Goal: Information Seeking & Learning: Learn about a topic

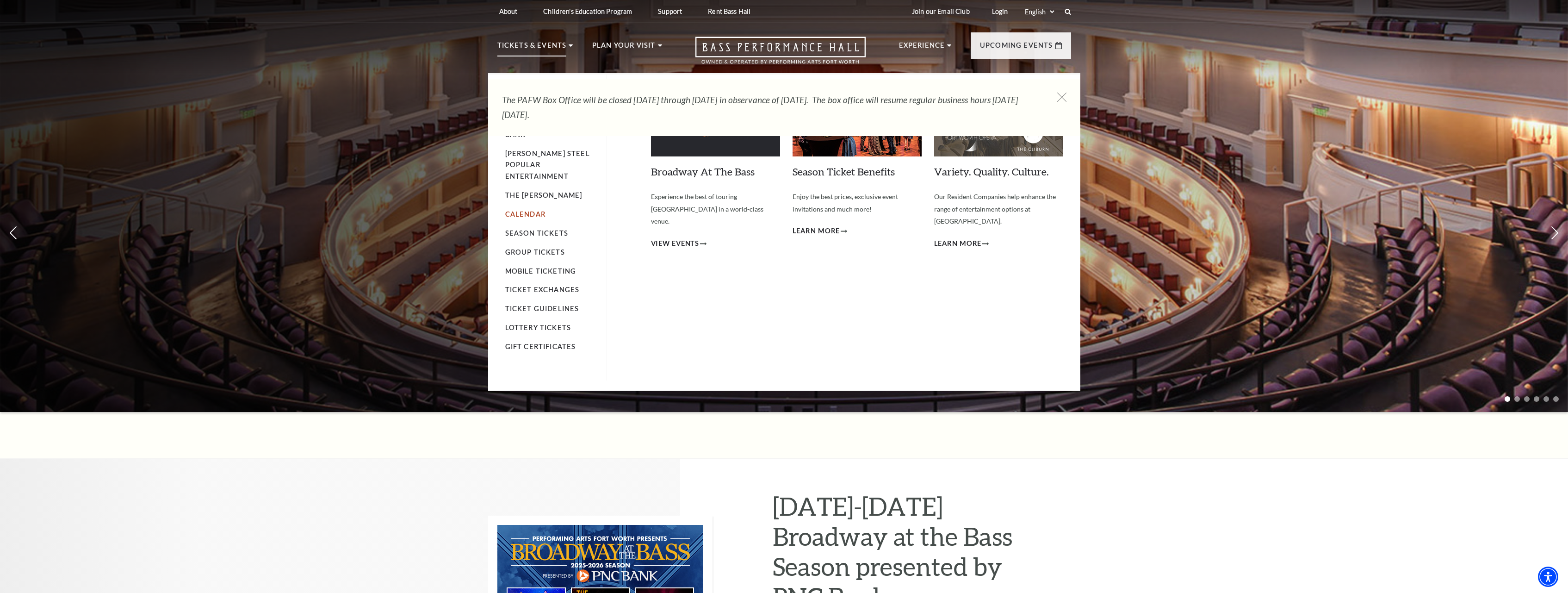
click at [529, 210] on link "Calendar" at bounding box center [526, 214] width 40 height 8
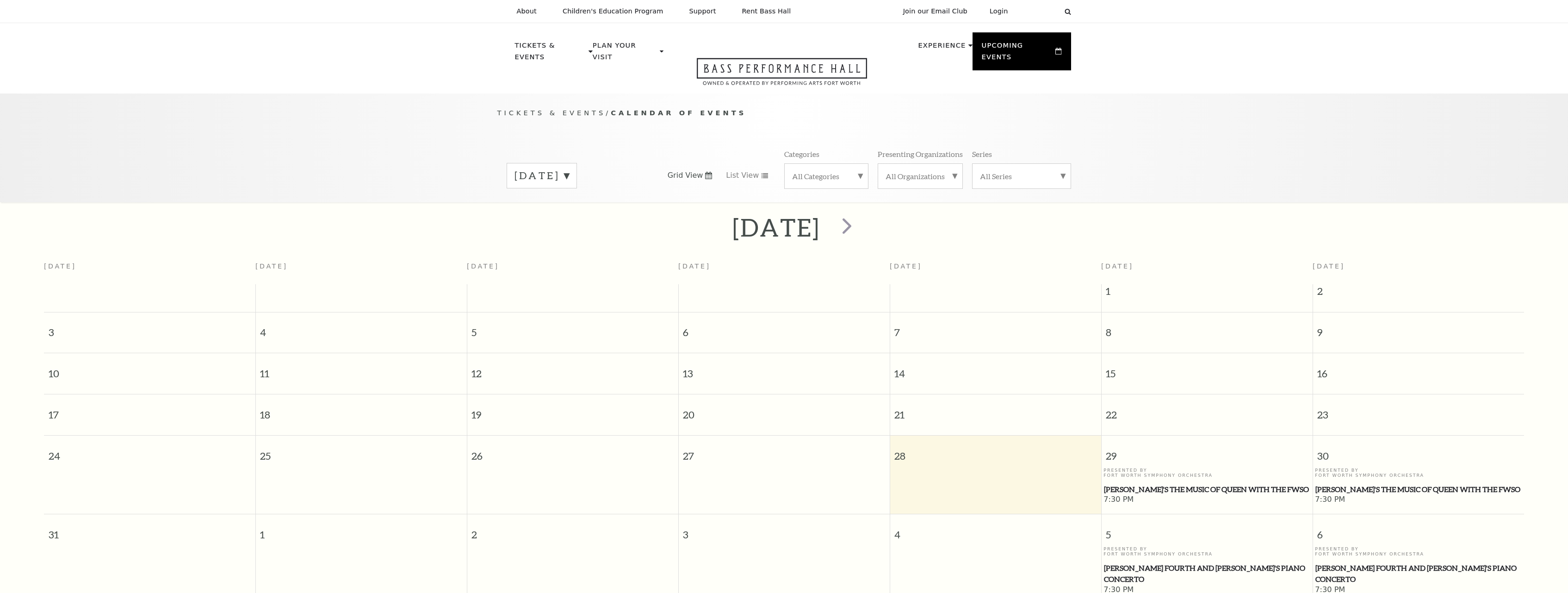
scroll to position [82, 0]
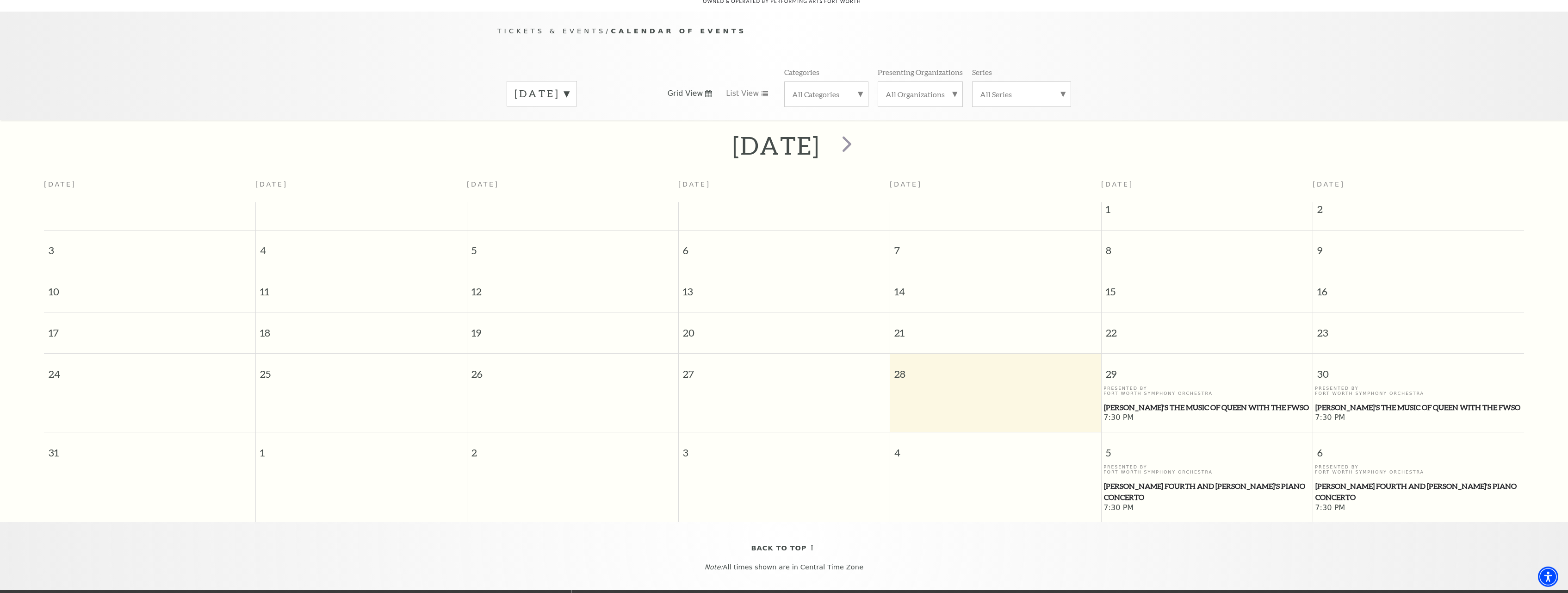
click at [1393, 411] on span "Windborne's The Music of Queen with the FWSO" at bounding box center [1419, 407] width 206 height 12
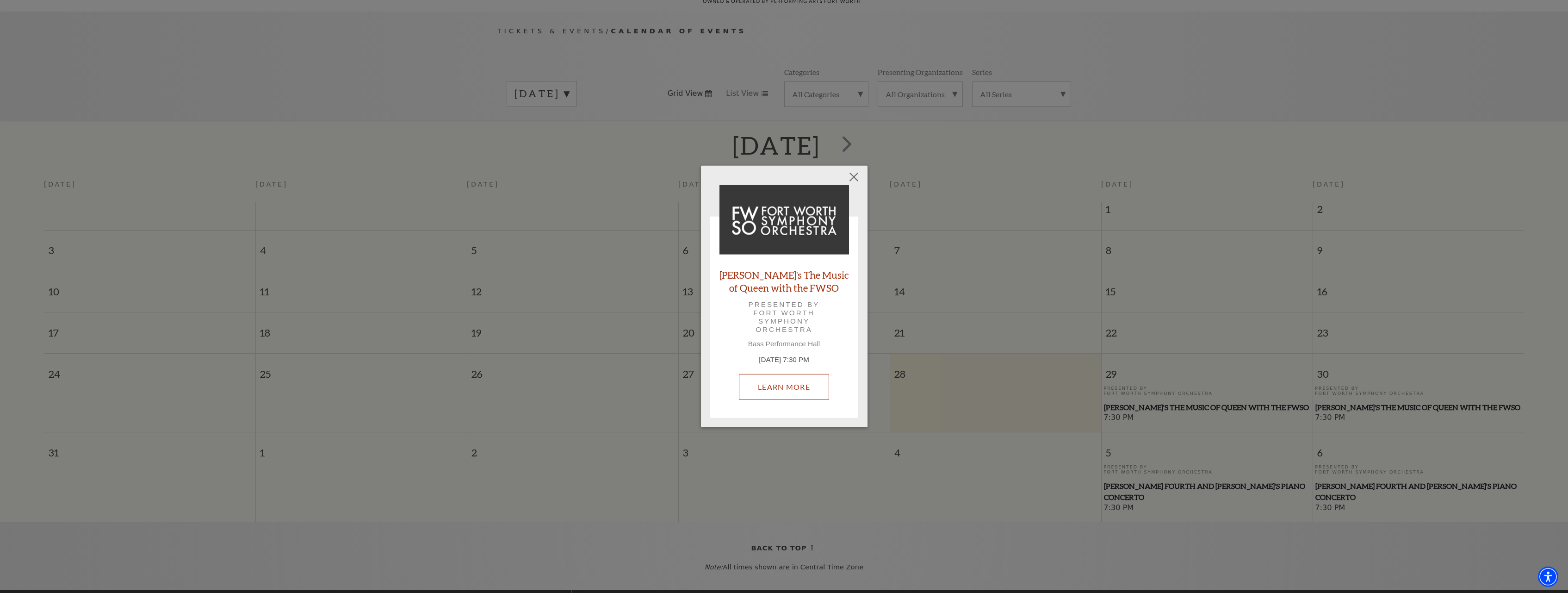
click at [780, 380] on link "Learn More" at bounding box center [784, 387] width 90 height 26
click at [775, 384] on link "Learn More" at bounding box center [784, 387] width 90 height 26
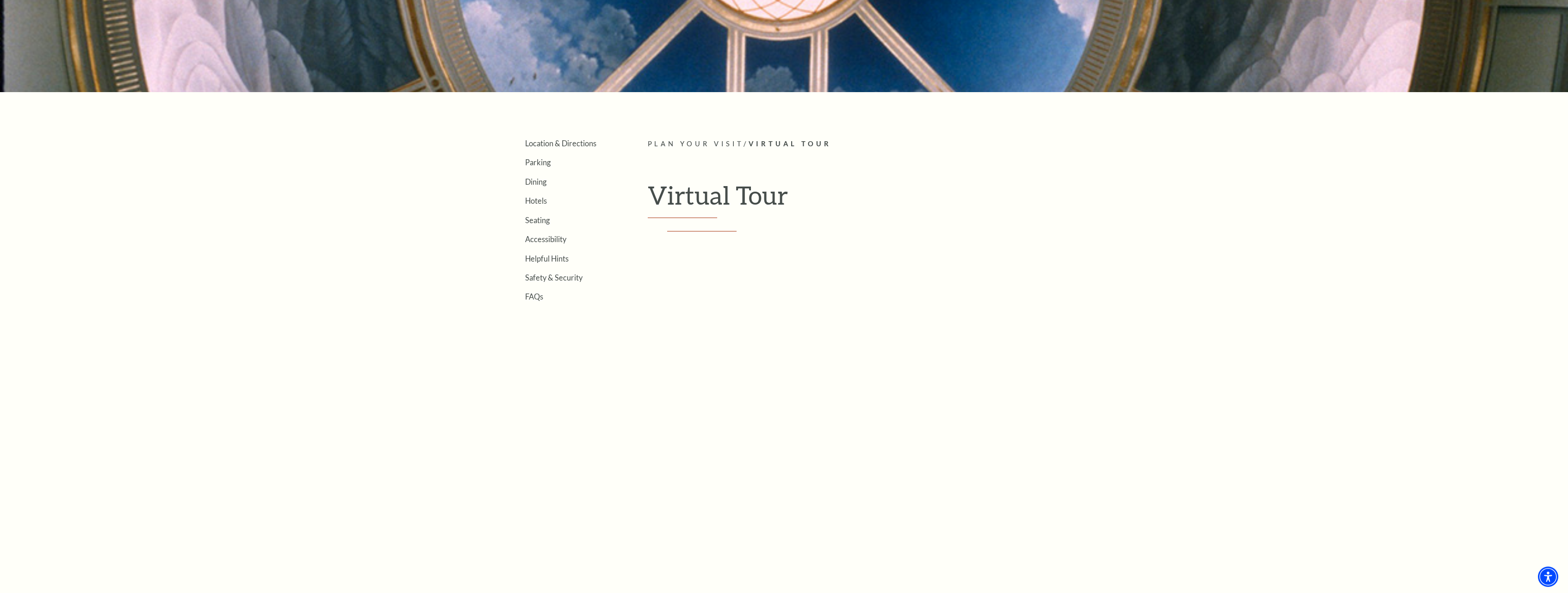
scroll to position [283, 0]
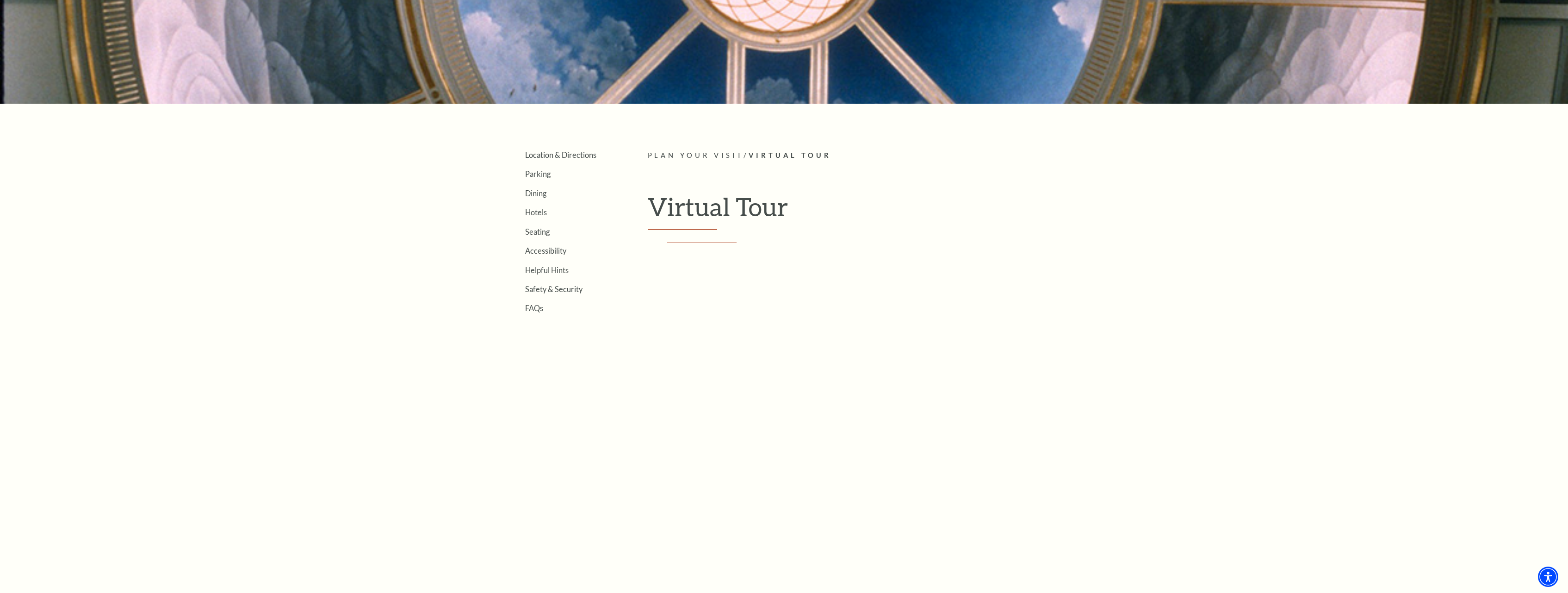
click at [700, 205] on h1 "Virtual Tour" at bounding box center [860, 210] width 423 height 38
click at [537, 232] on link "Seating" at bounding box center [537, 232] width 24 height 9
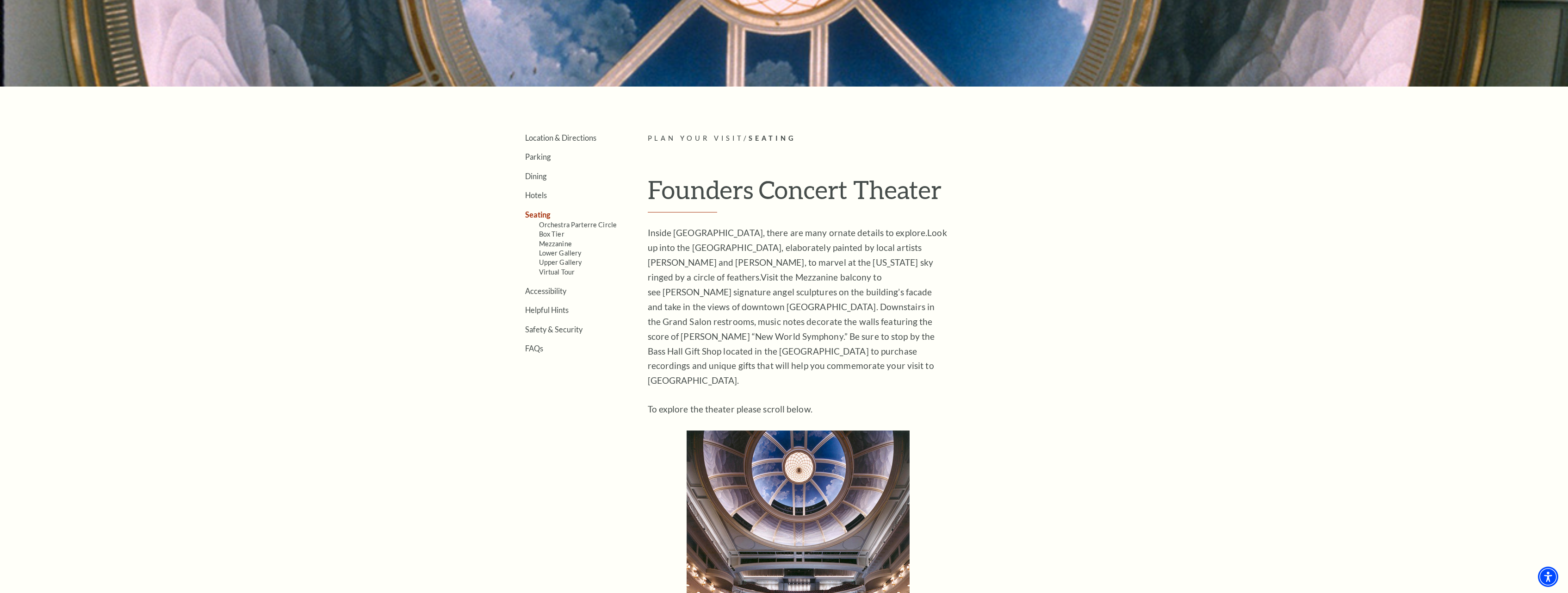
scroll to position [330, 0]
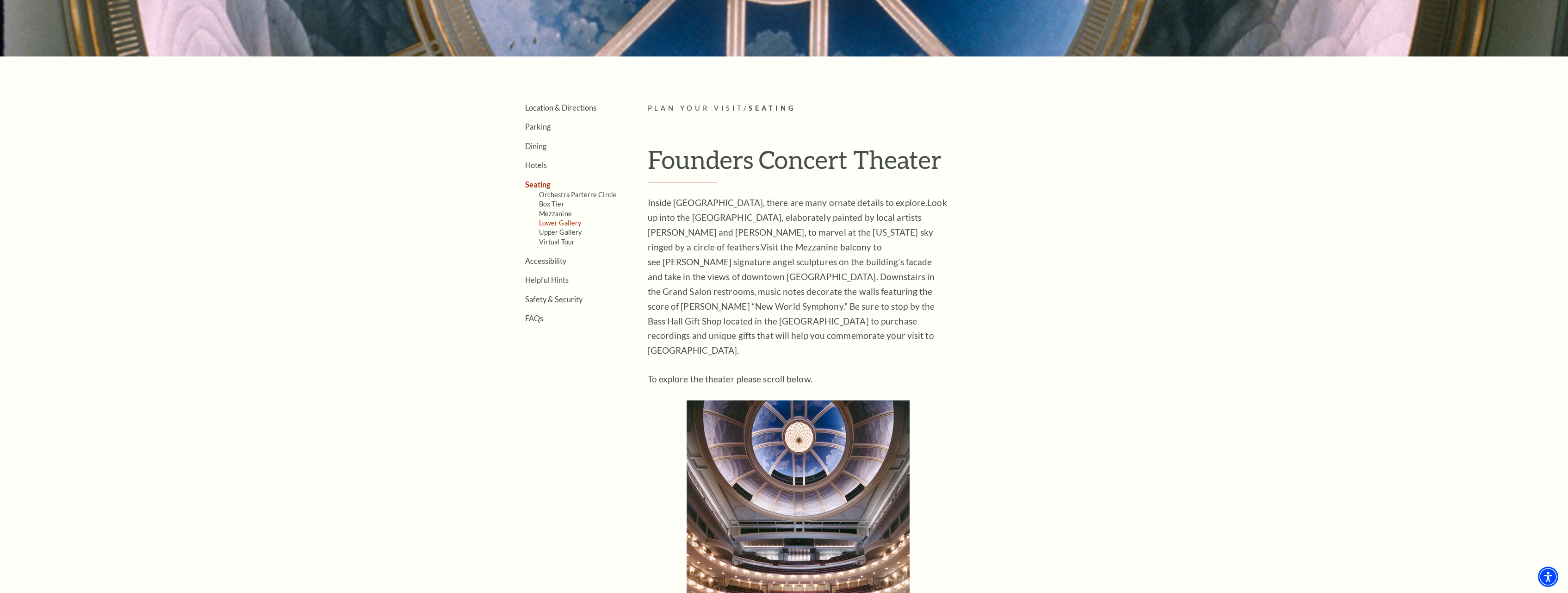
click at [566, 222] on link "Lower Gallery" at bounding box center [560, 222] width 43 height 8
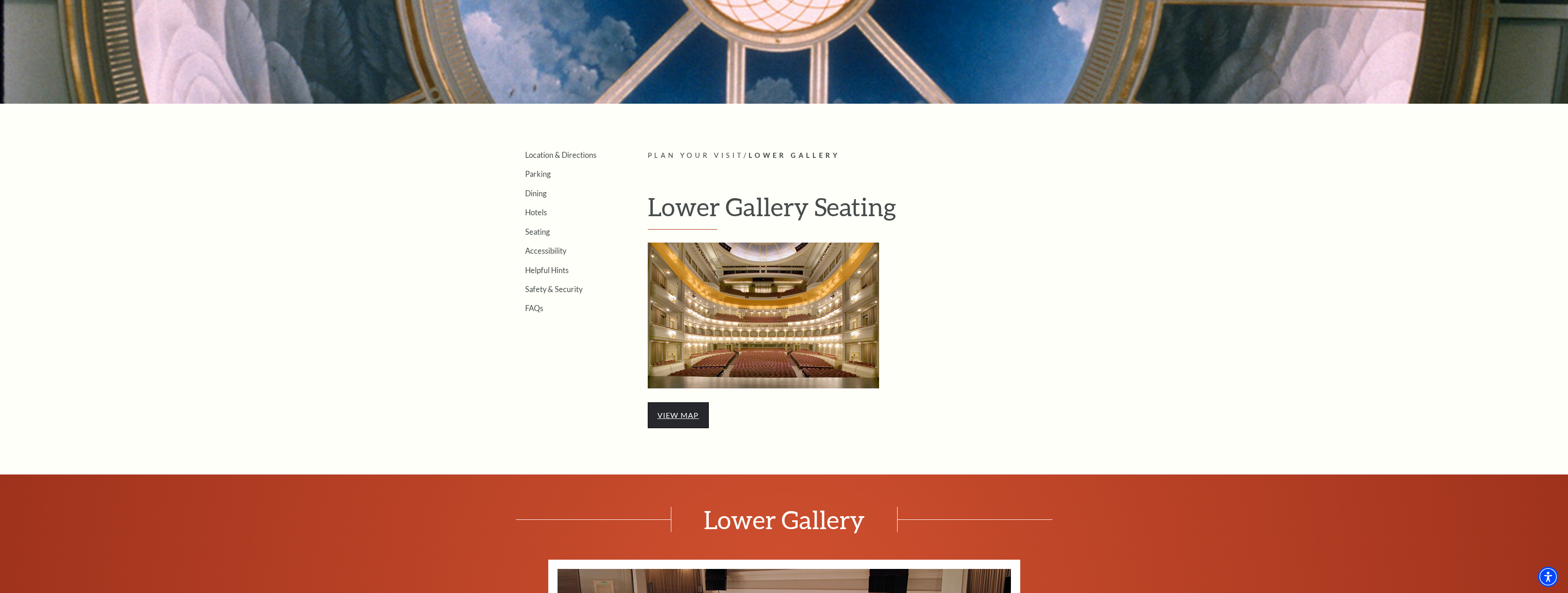
scroll to position [283, 0]
click at [674, 414] on link "view map" at bounding box center [678, 415] width 41 height 9
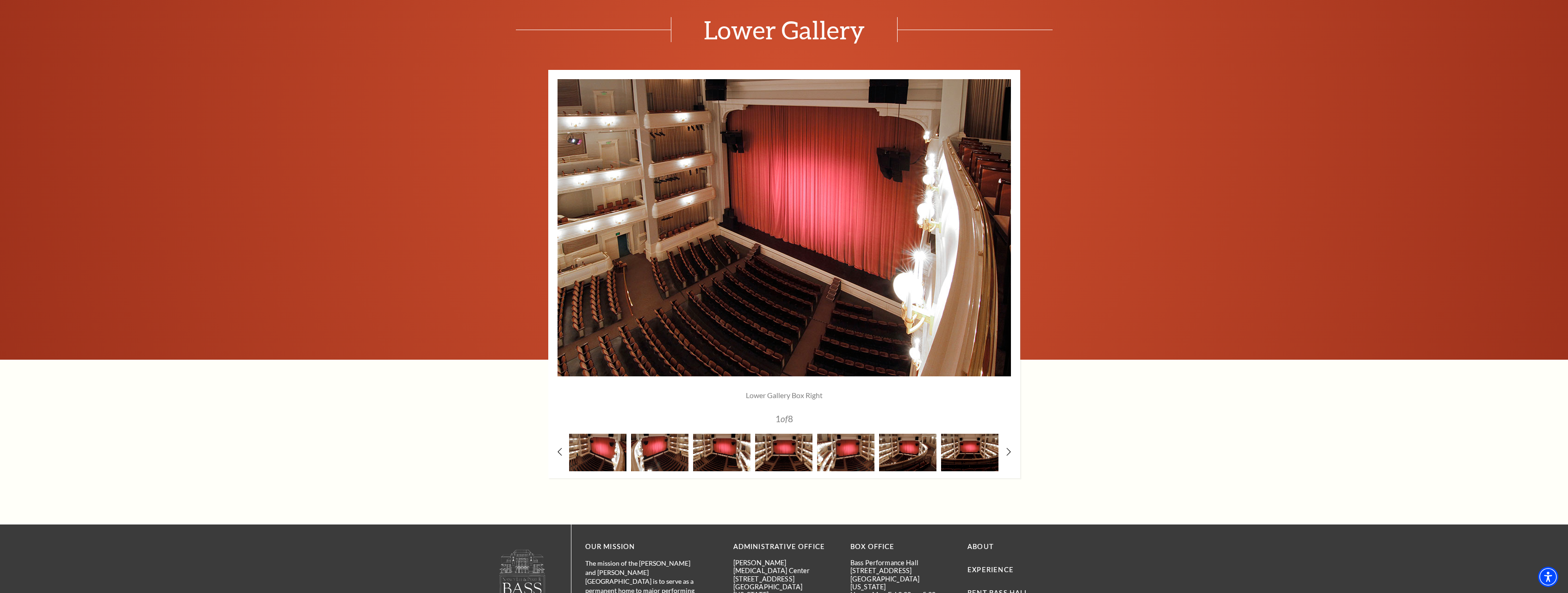
scroll to position [756, 0]
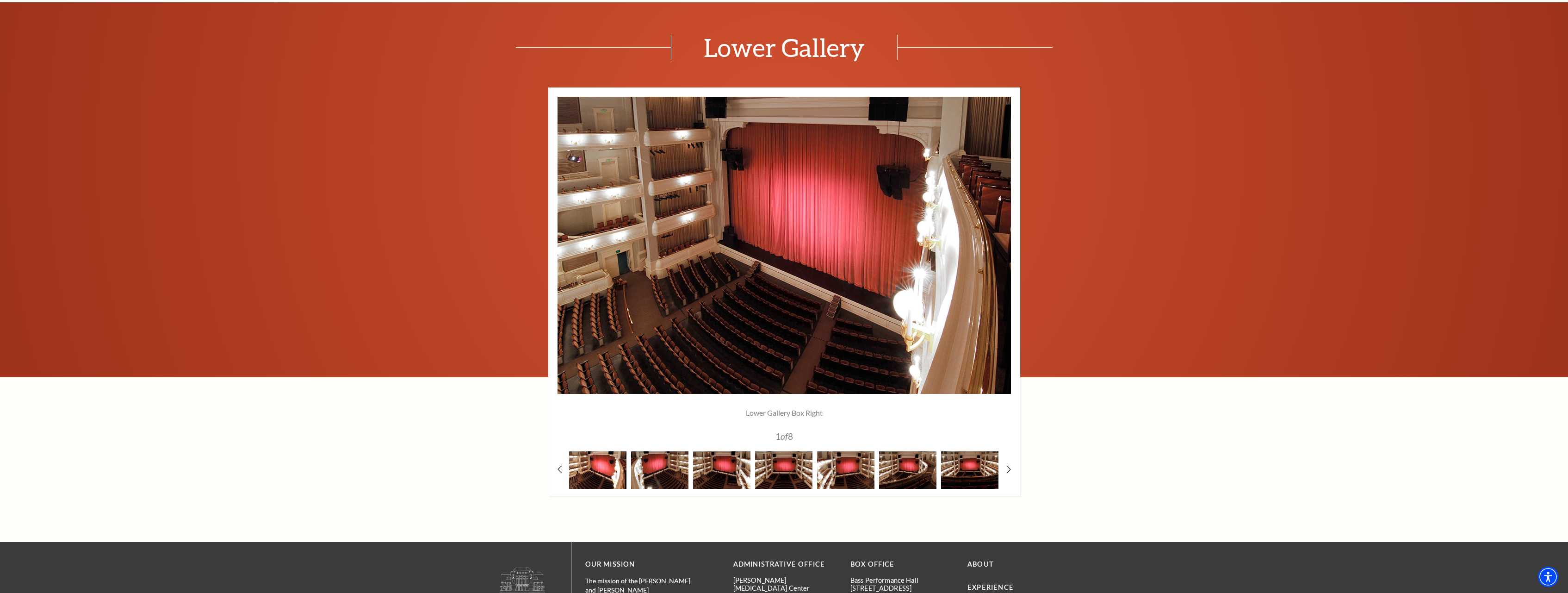
click at [602, 474] on img at bounding box center [598, 470] width 57 height 38
click at [655, 467] on img at bounding box center [660, 470] width 57 height 38
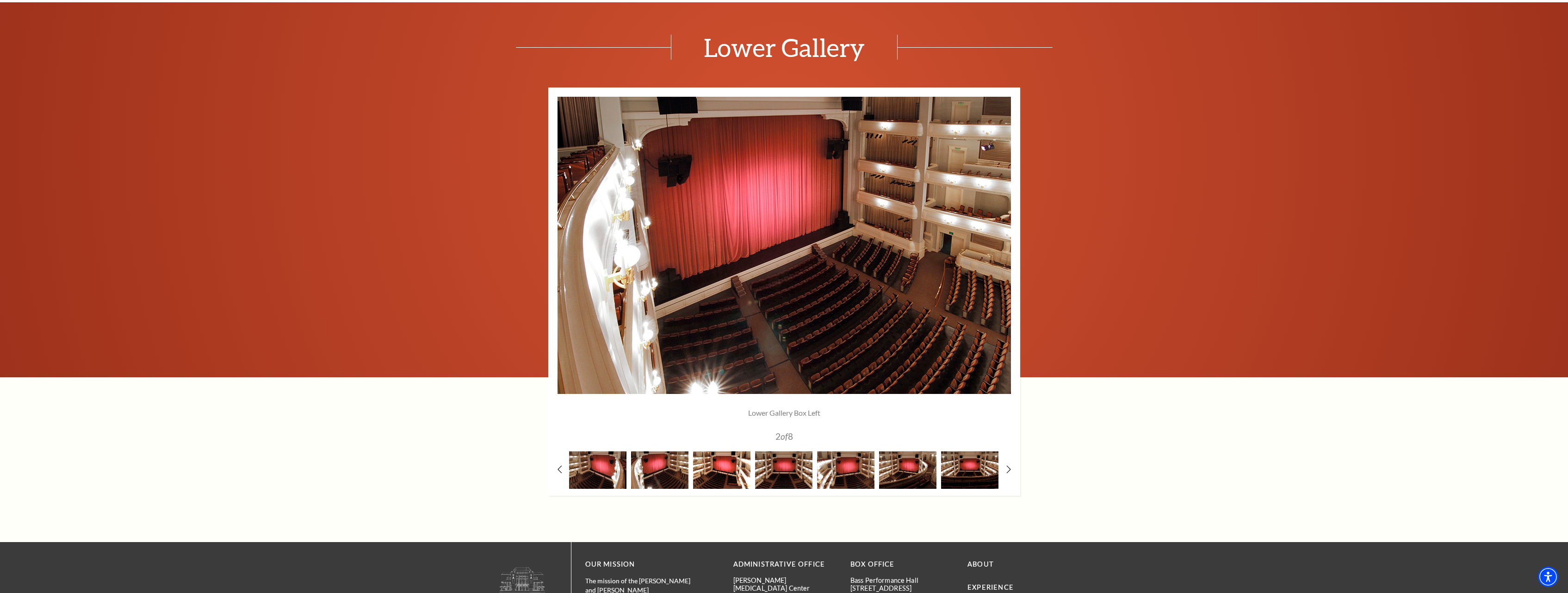
click at [719, 470] on img at bounding box center [722, 470] width 57 height 38
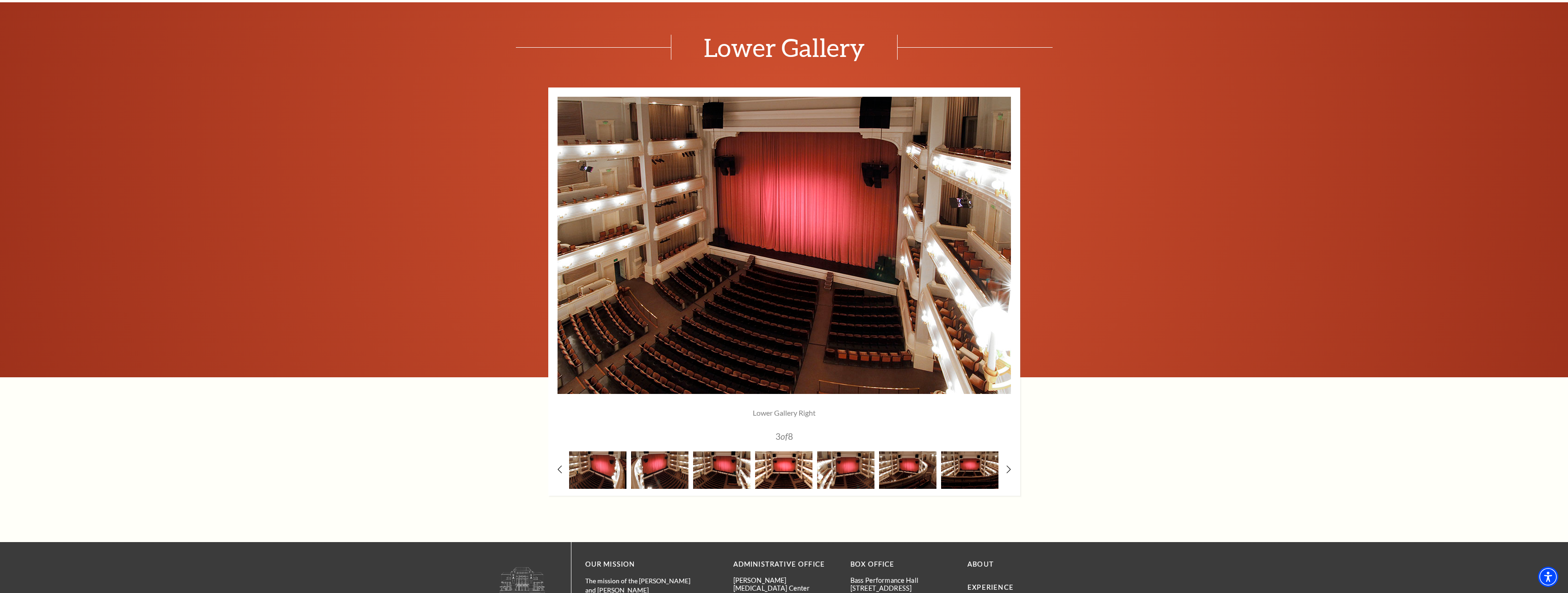
click at [775, 470] on img at bounding box center [784, 470] width 57 height 38
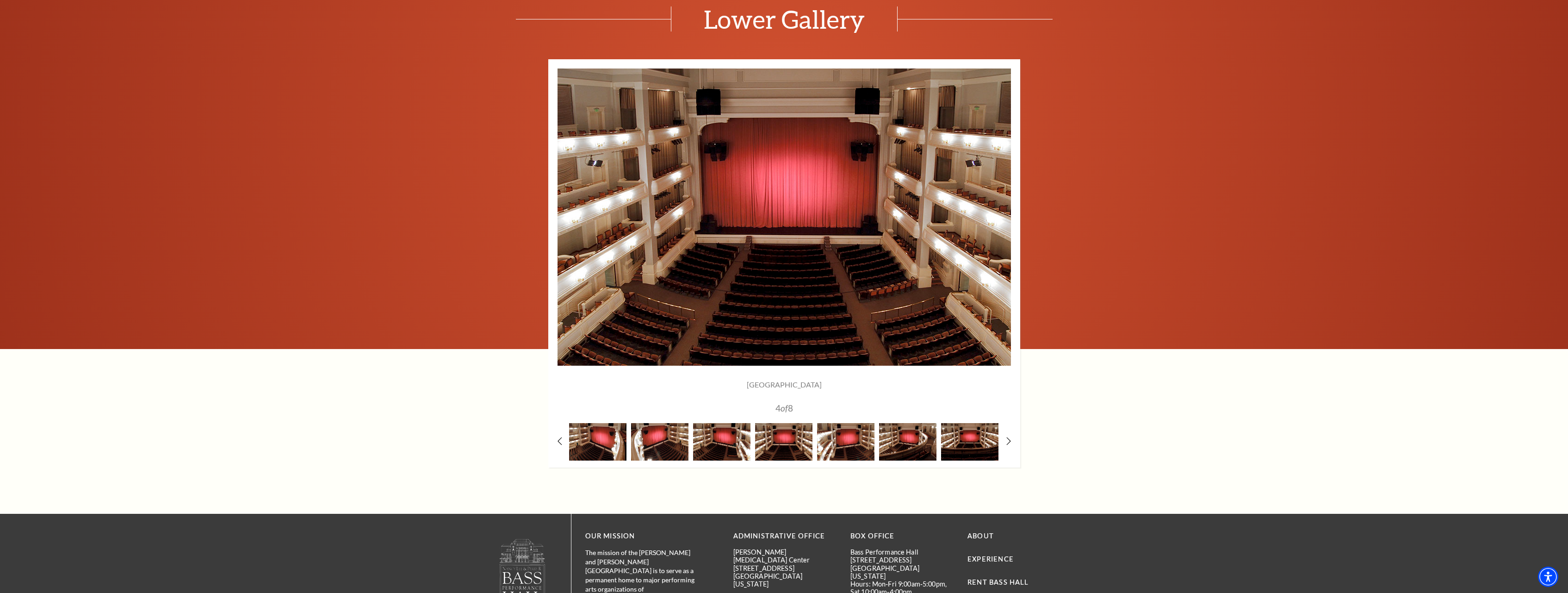
scroll to position [803, 0]
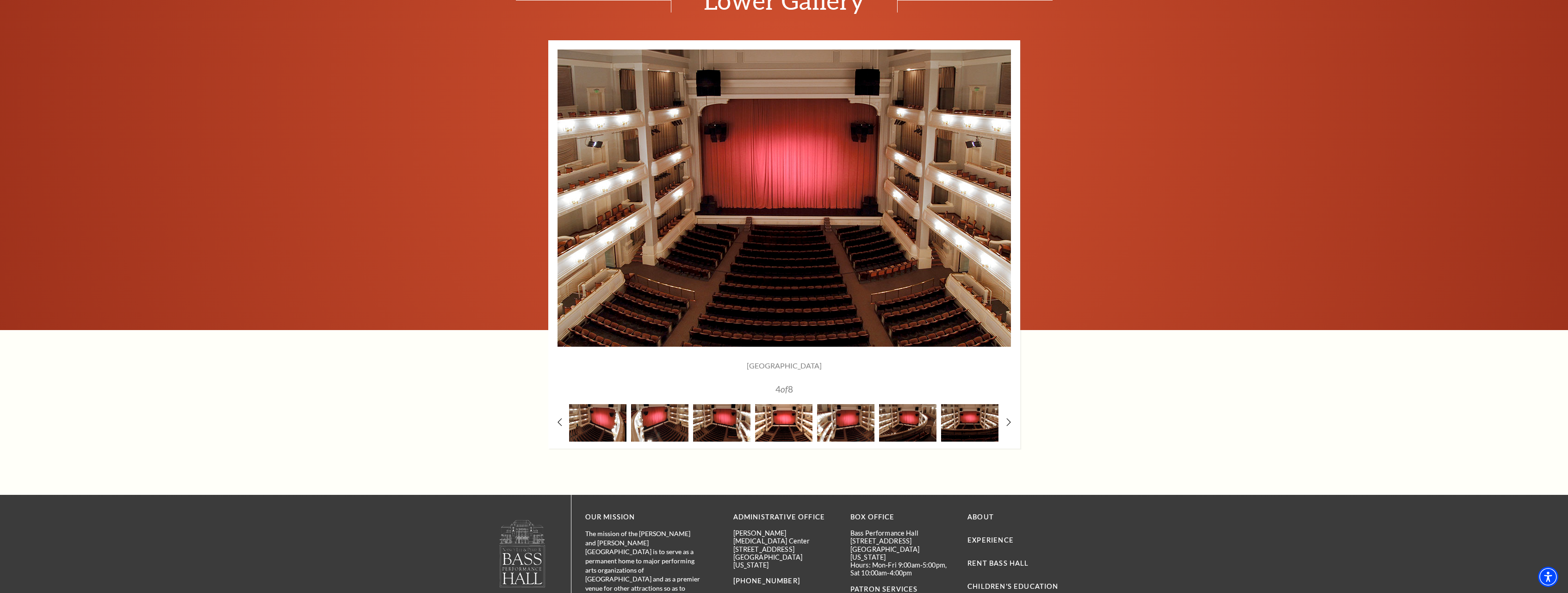
click at [781, 423] on img at bounding box center [784, 423] width 57 height 38
click at [841, 416] on img at bounding box center [846, 423] width 57 height 38
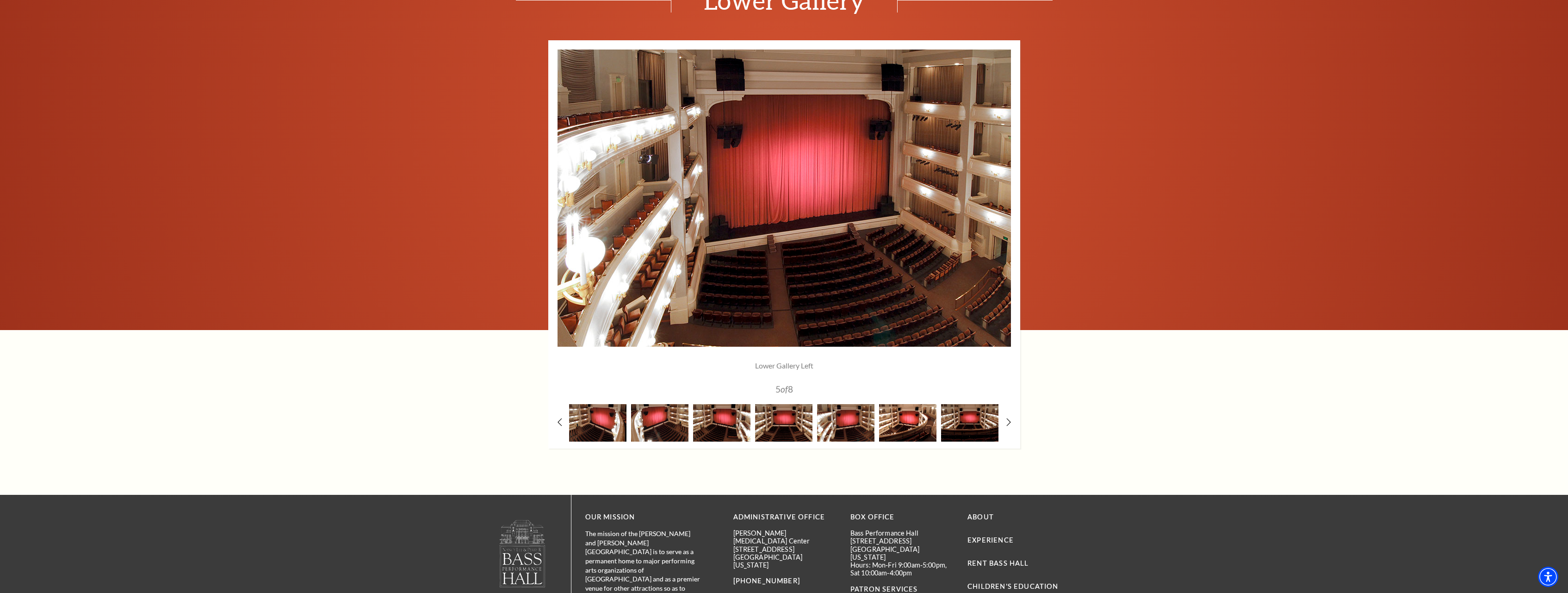
click at [895, 419] on img at bounding box center [908, 423] width 57 height 38
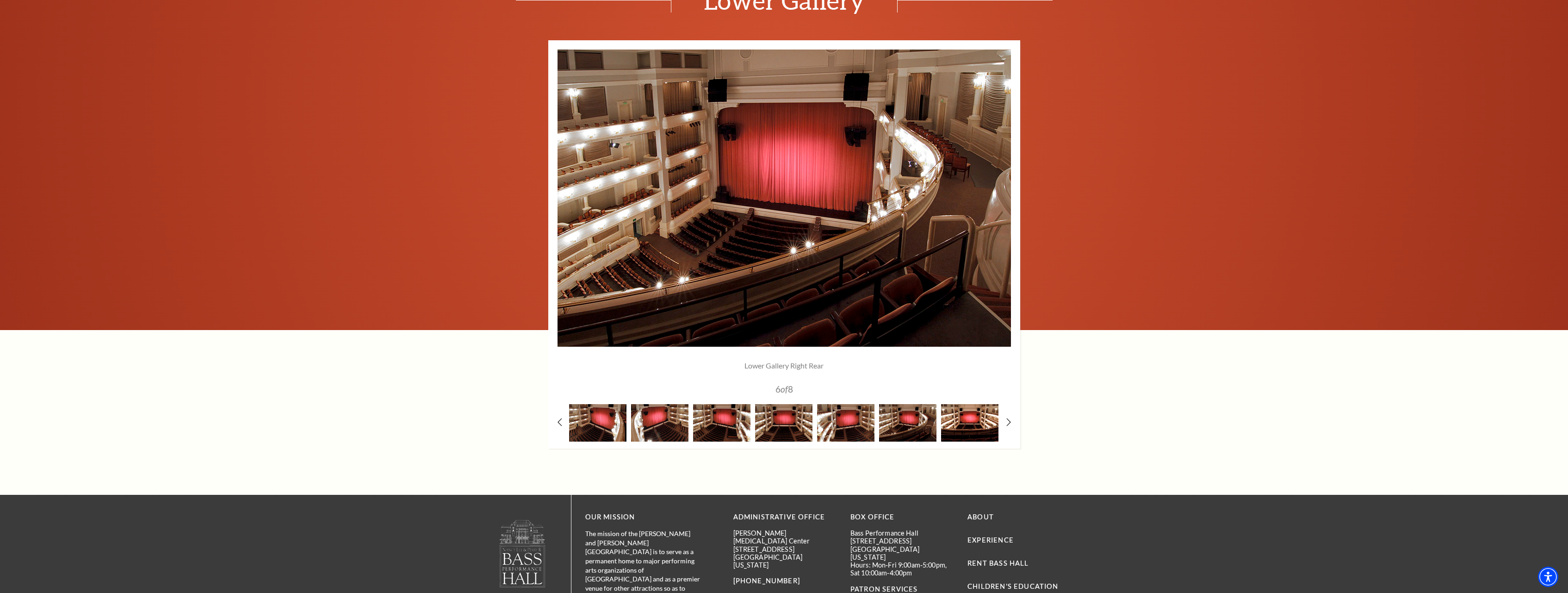
click at [960, 421] on img at bounding box center [970, 423] width 57 height 38
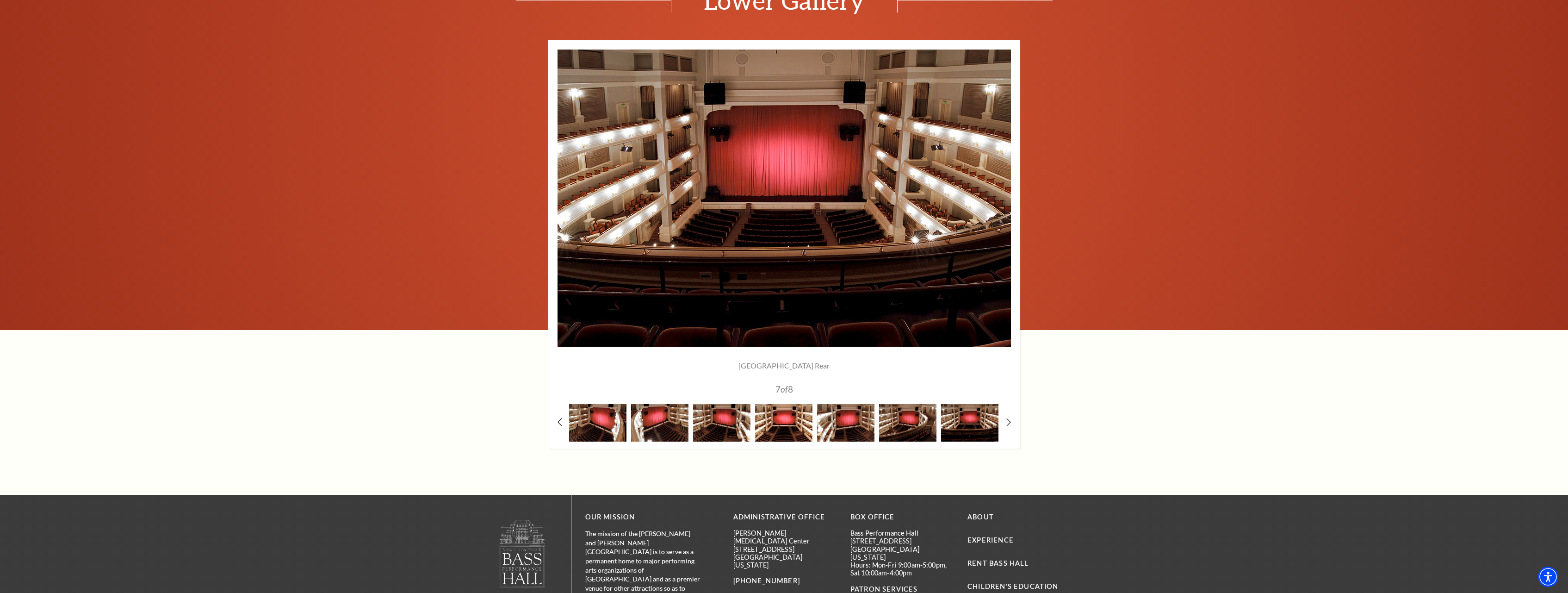
click at [786, 422] on img at bounding box center [784, 423] width 57 height 38
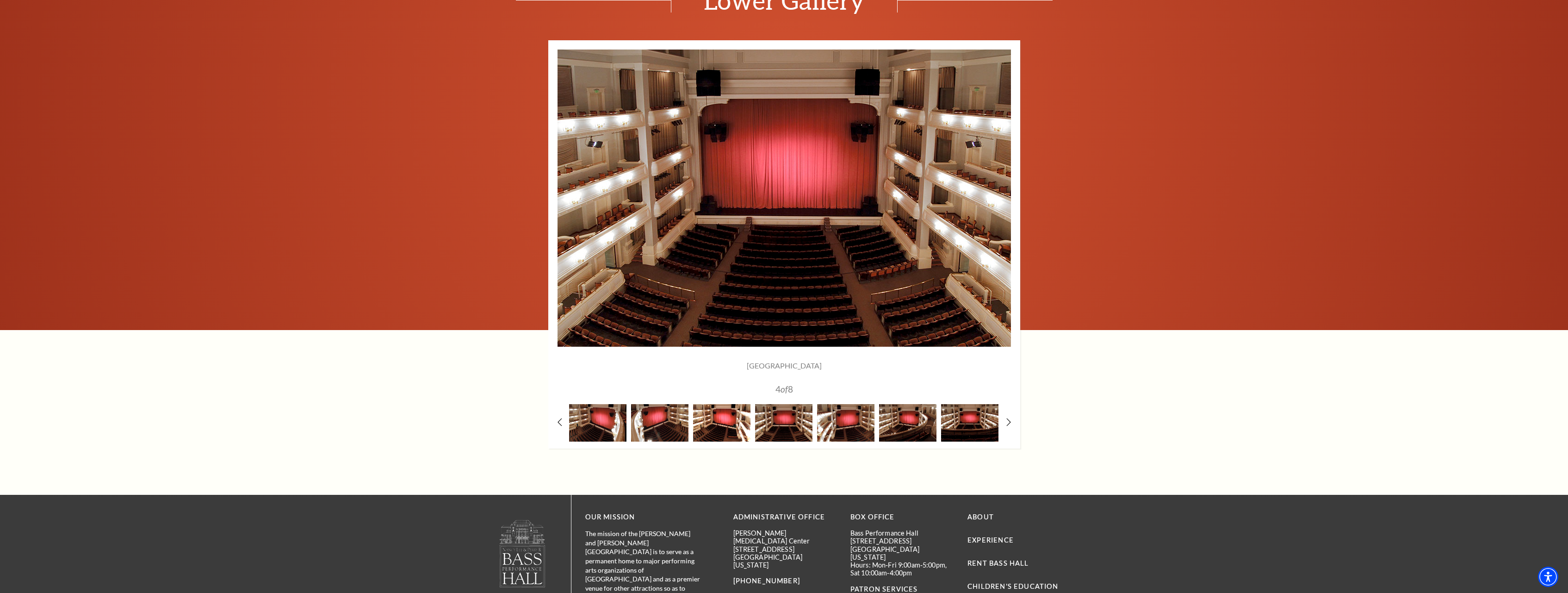
click at [715, 427] on img at bounding box center [722, 423] width 57 height 38
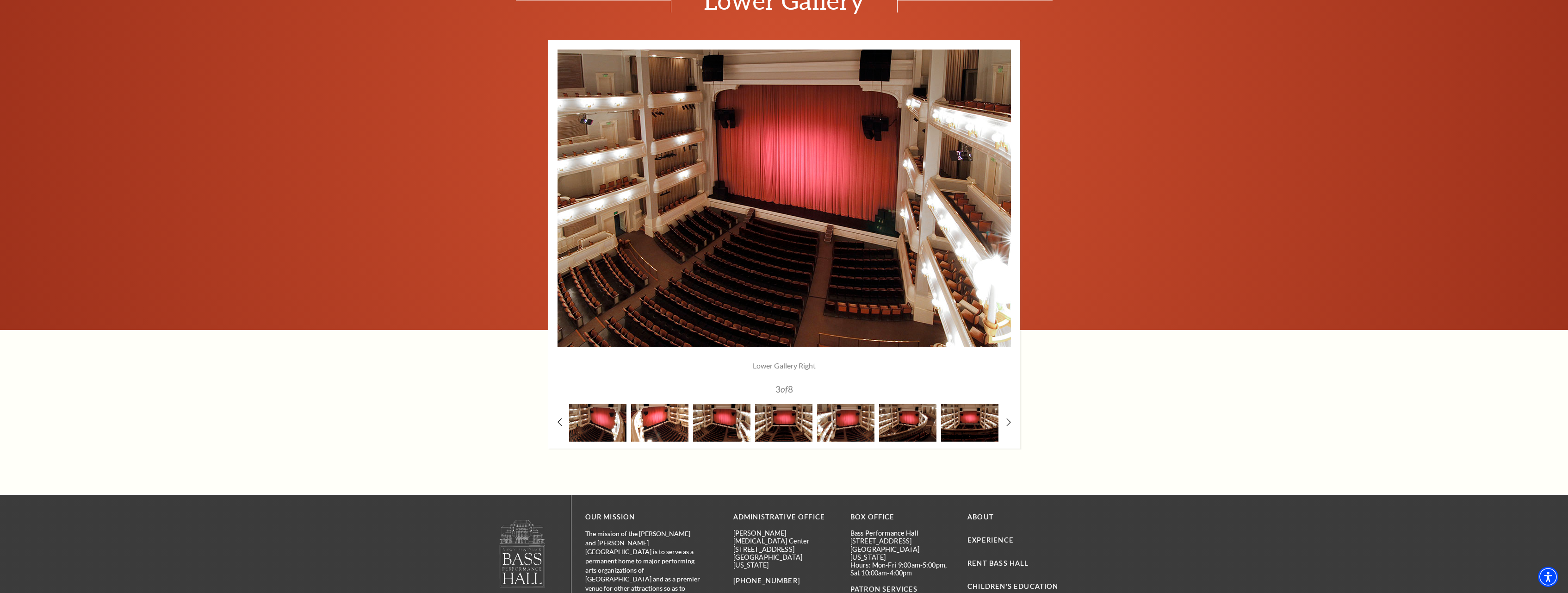
click at [645, 418] on img at bounding box center [660, 423] width 57 height 38
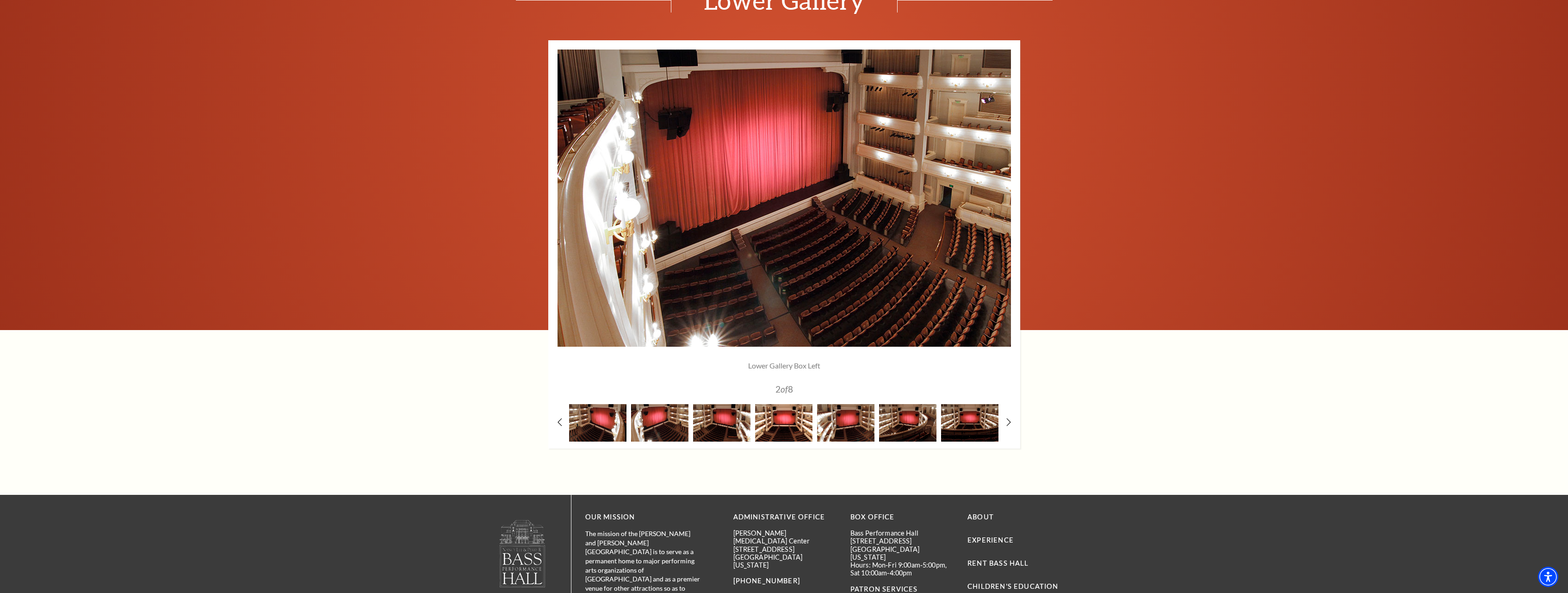
click at [783, 422] on img at bounding box center [784, 423] width 57 height 38
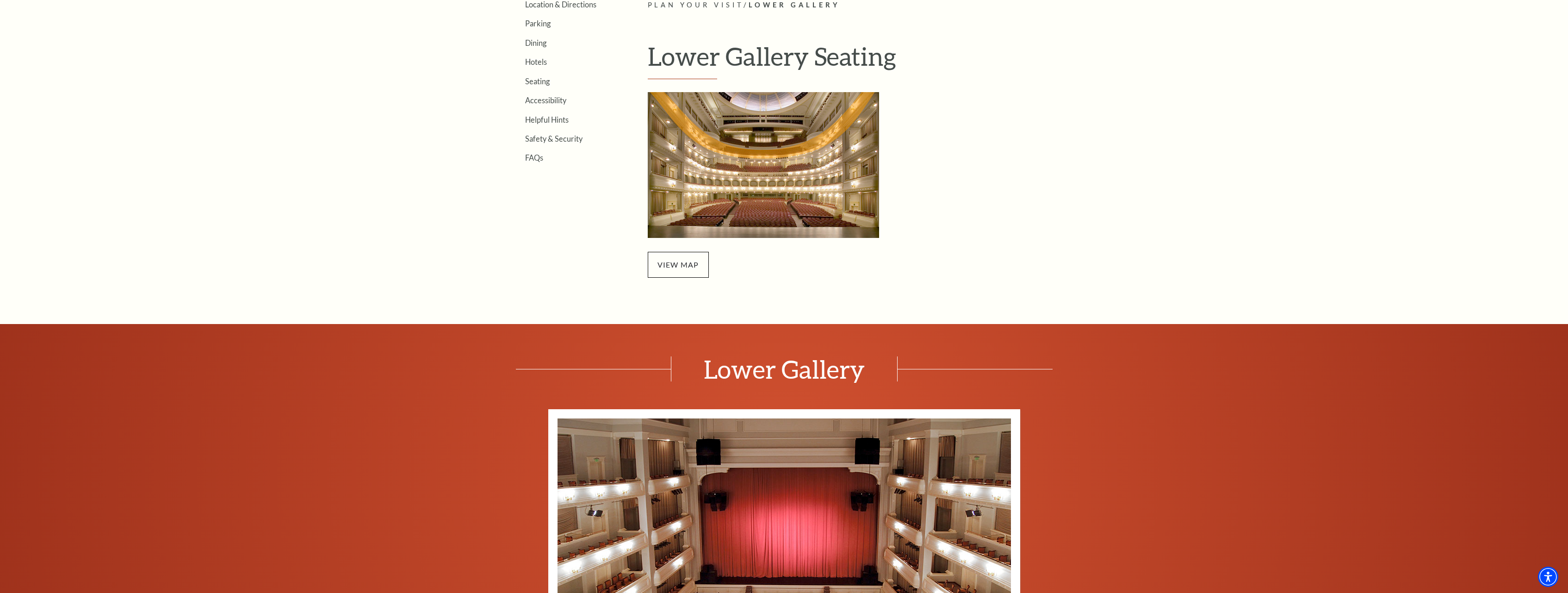
scroll to position [330, 0]
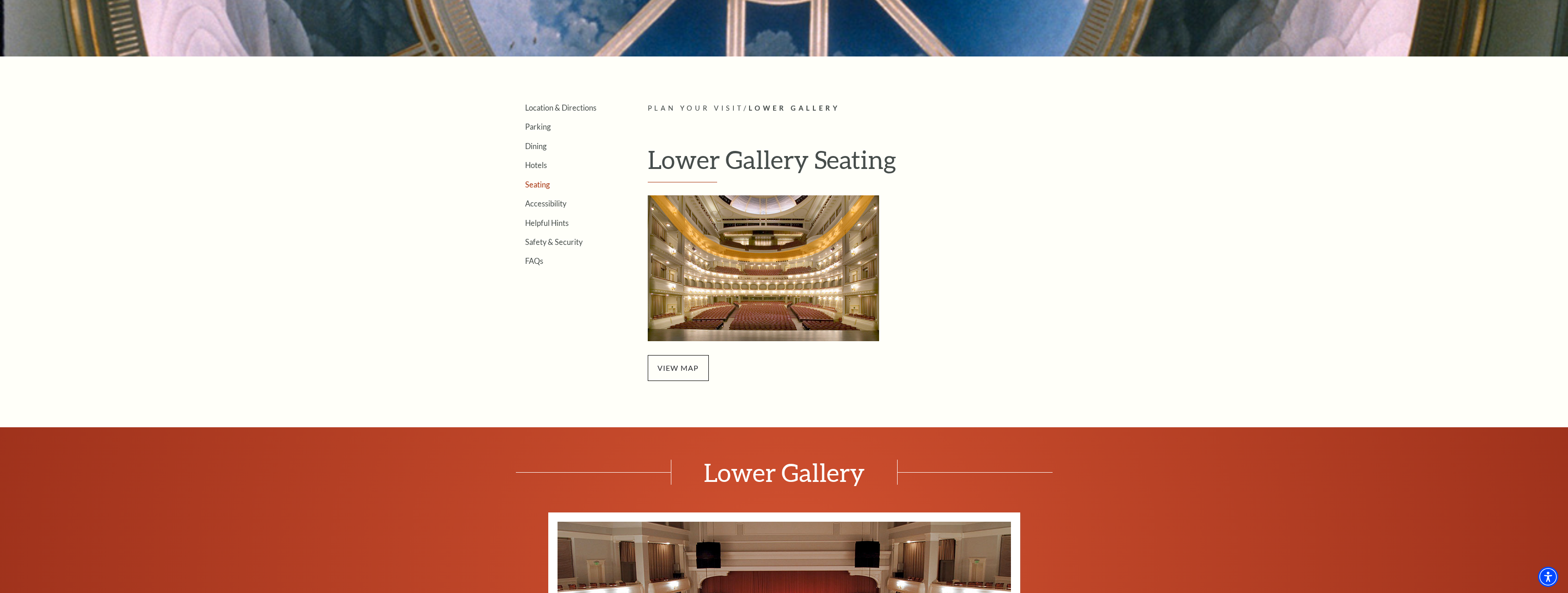
click at [541, 184] on link "Seating" at bounding box center [537, 185] width 24 height 9
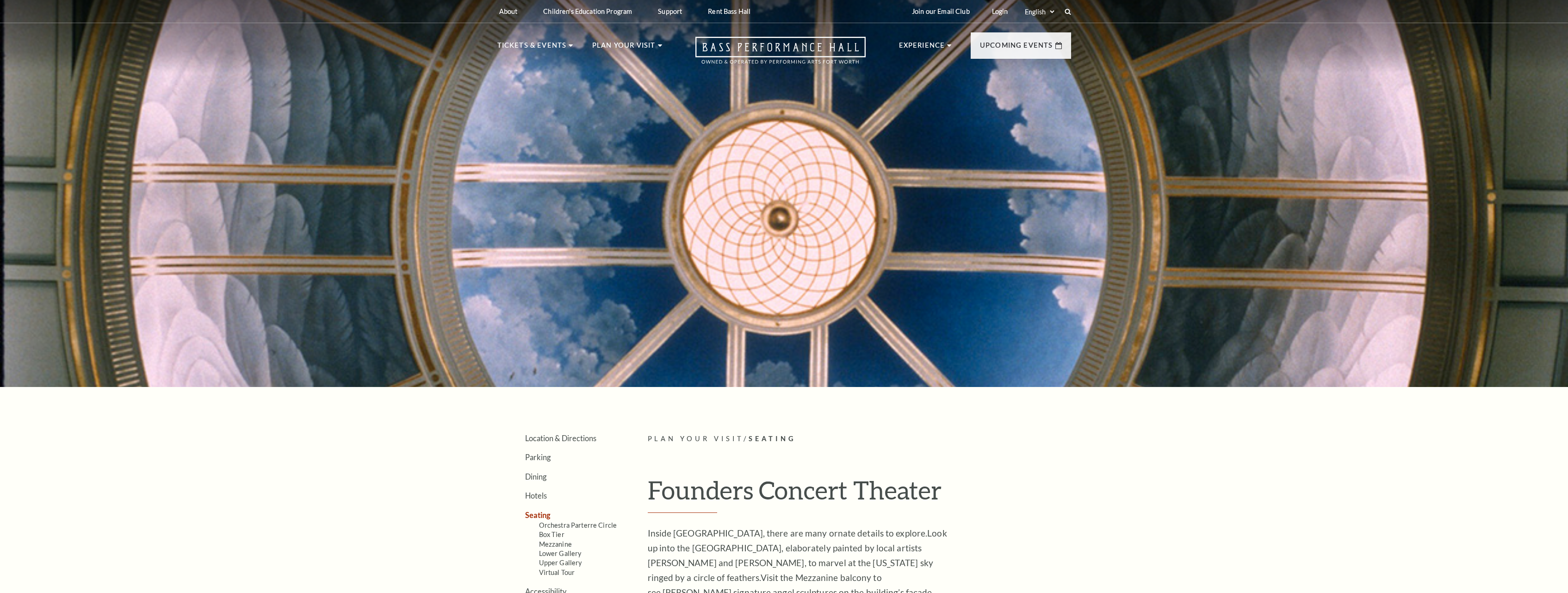
scroll to position [283, 0]
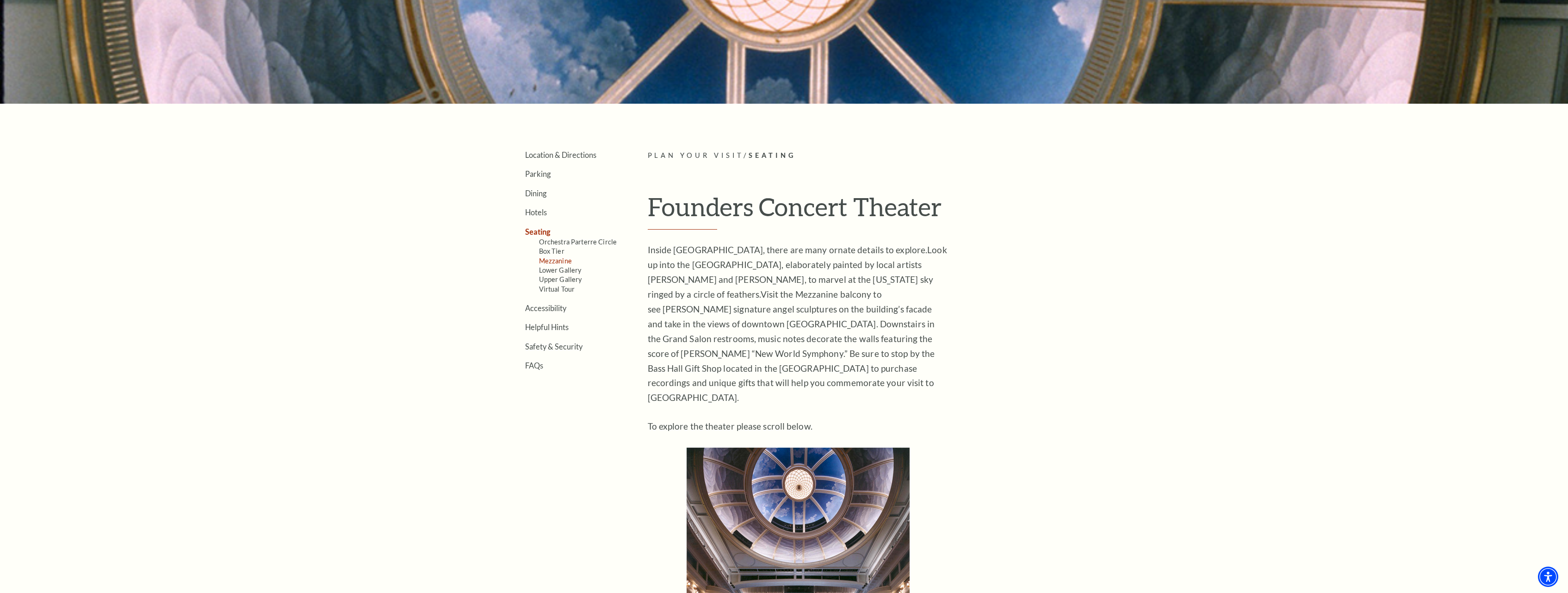
click at [556, 261] on link "Mezzanine" at bounding box center [556, 261] width 33 height 8
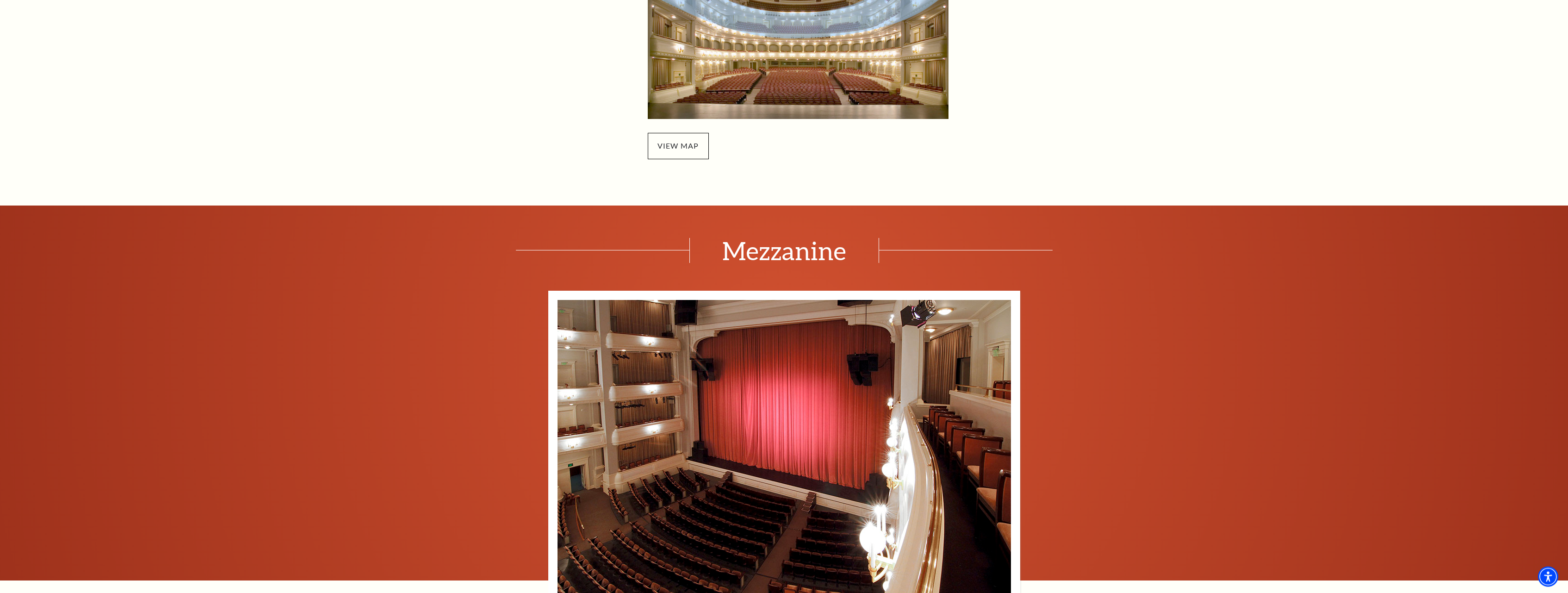
scroll to position [803, 0]
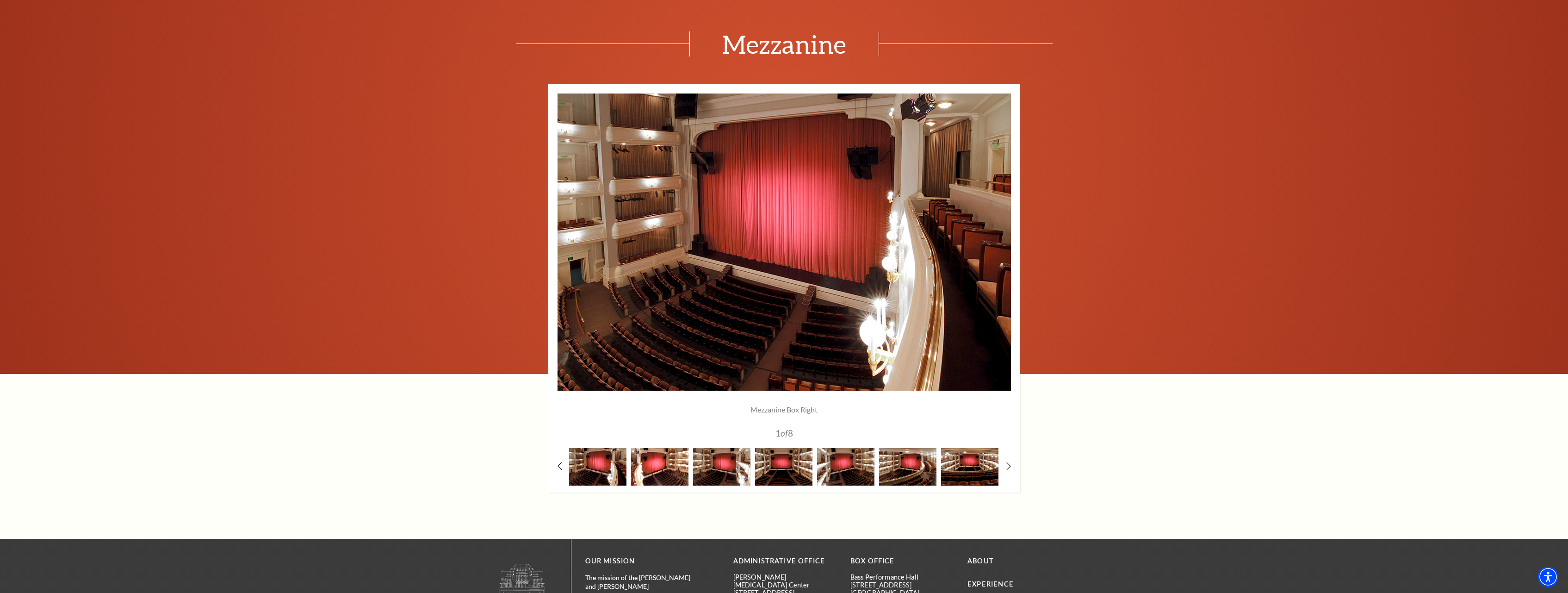
click at [660, 475] on img at bounding box center [660, 467] width 57 height 38
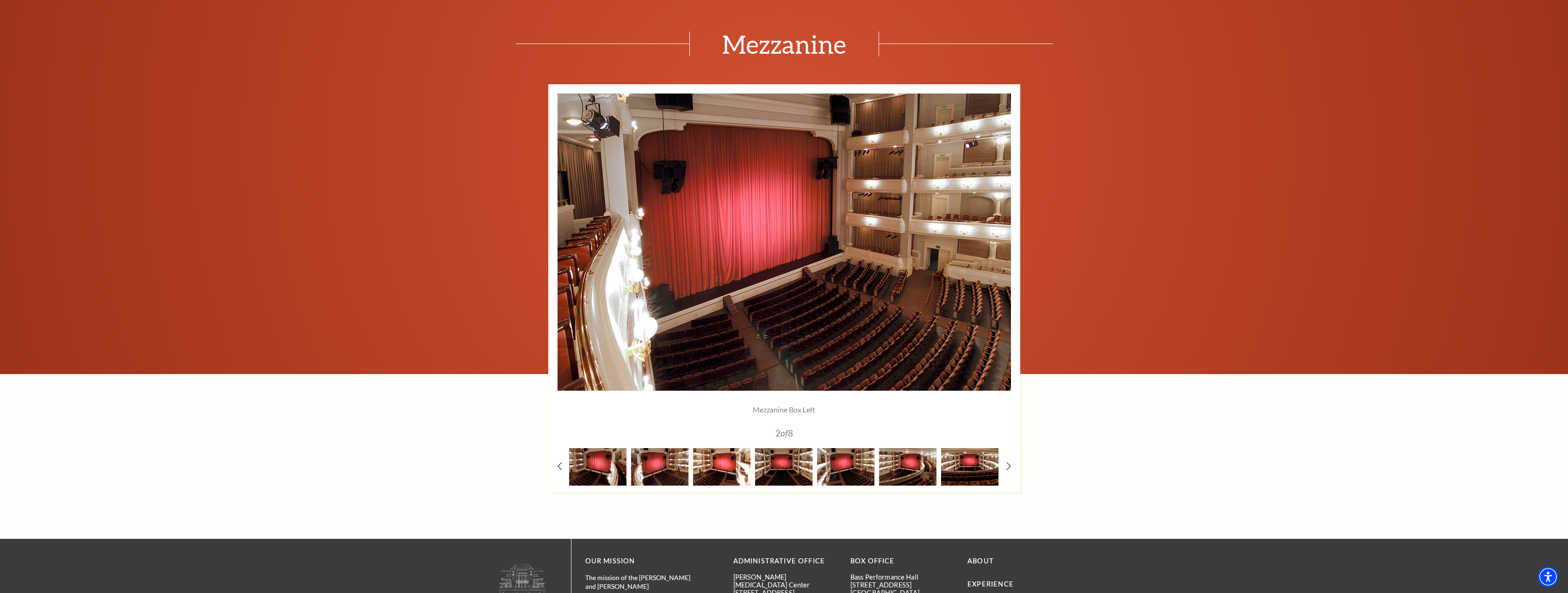
click at [712, 474] on img at bounding box center [722, 467] width 57 height 38
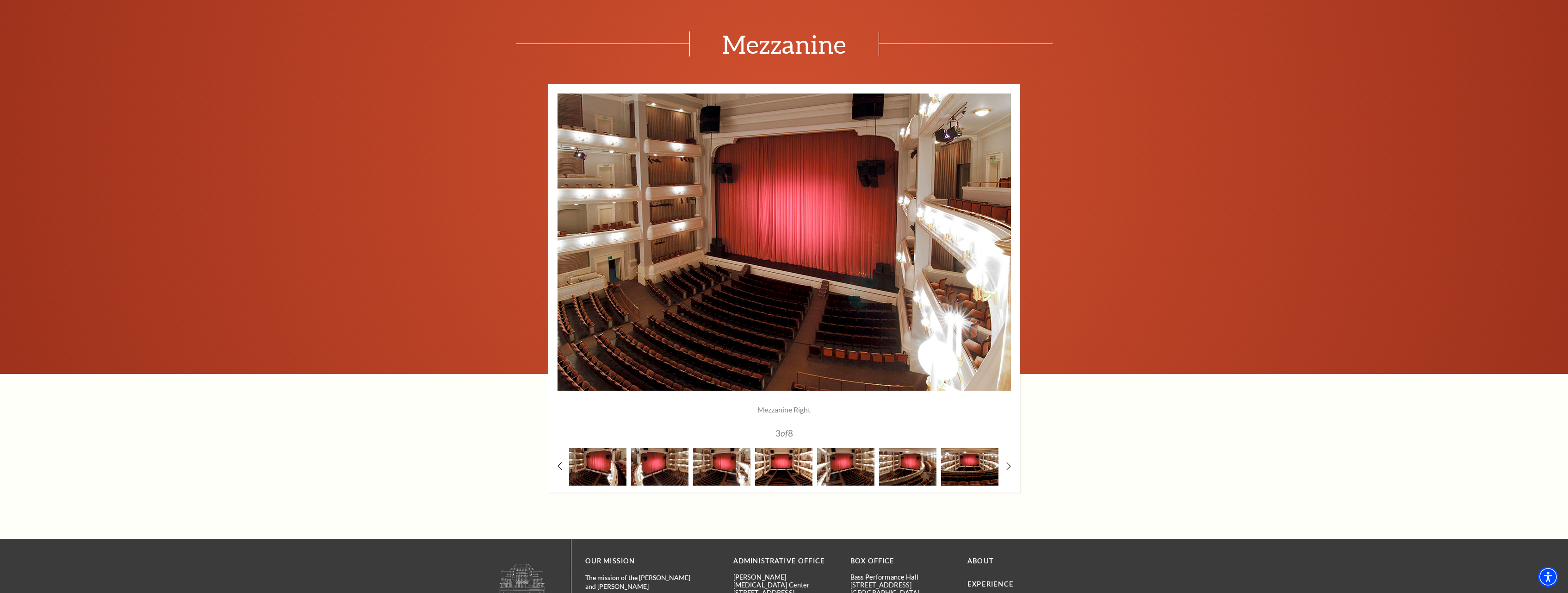
click at [781, 467] on img at bounding box center [784, 467] width 57 height 38
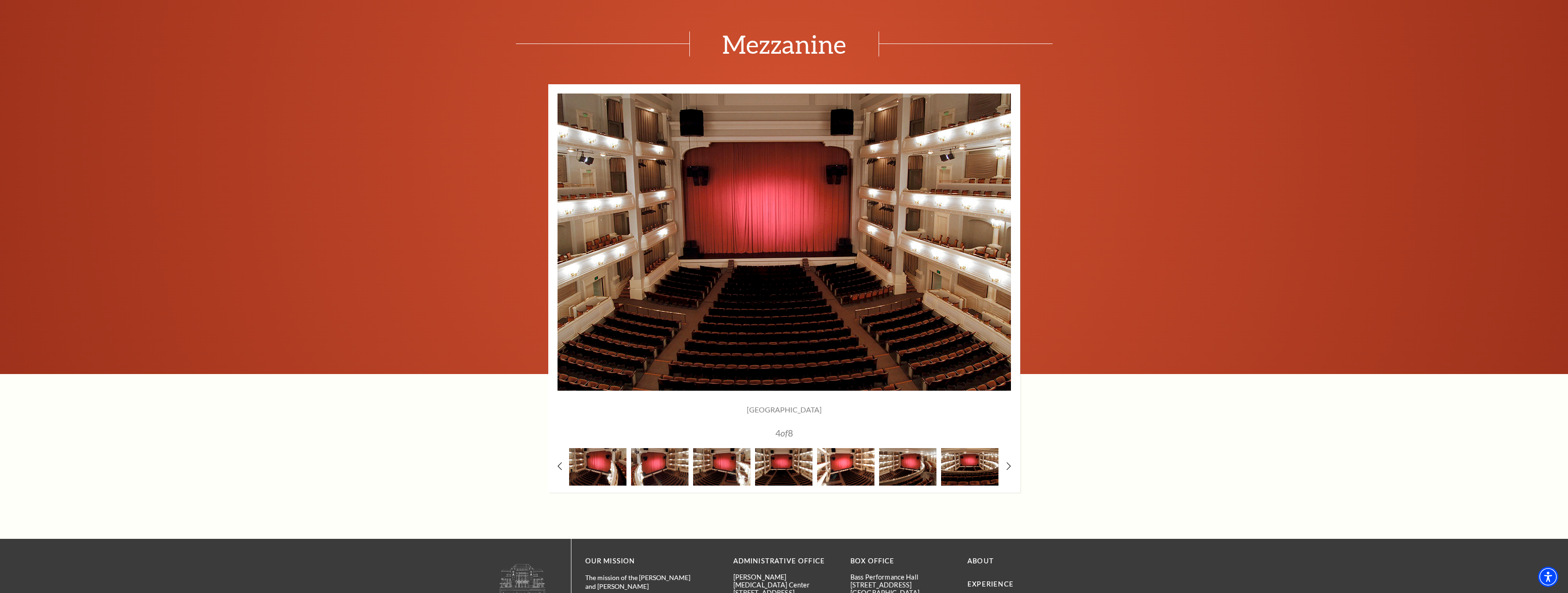
click at [836, 469] on img at bounding box center [846, 467] width 57 height 38
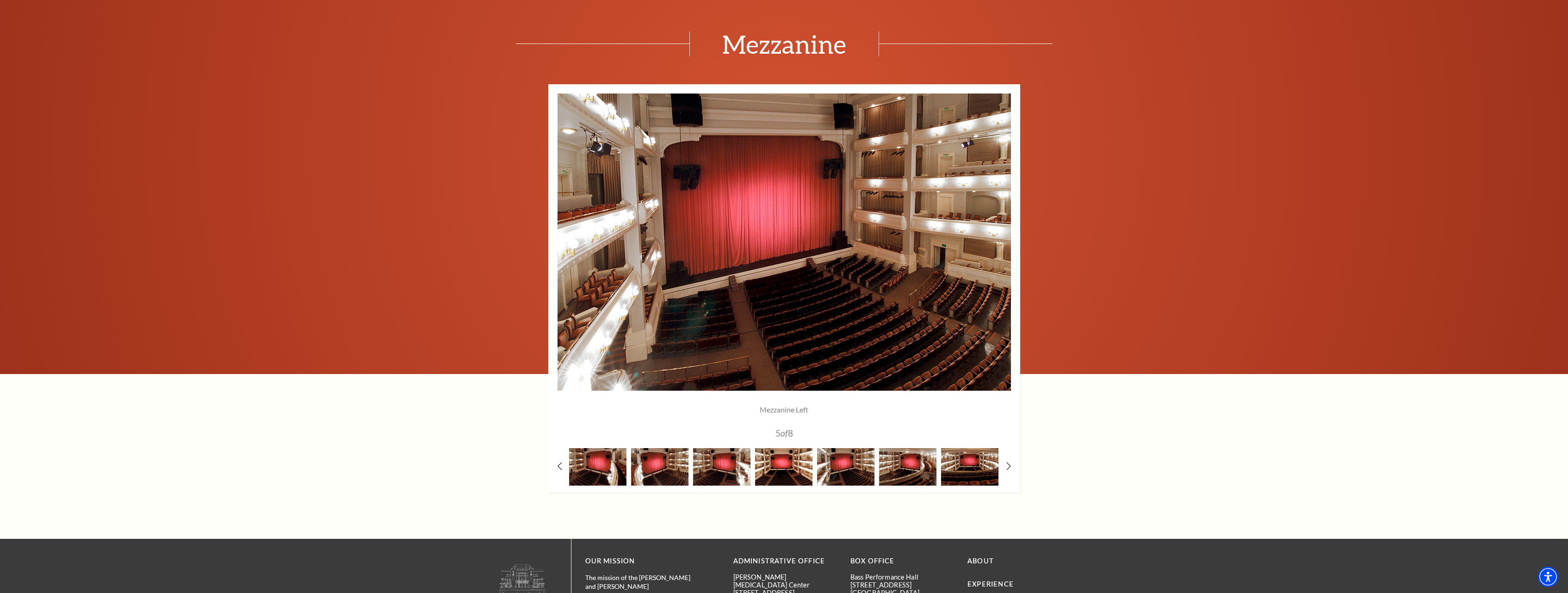
click at [807, 469] on img at bounding box center [784, 467] width 57 height 38
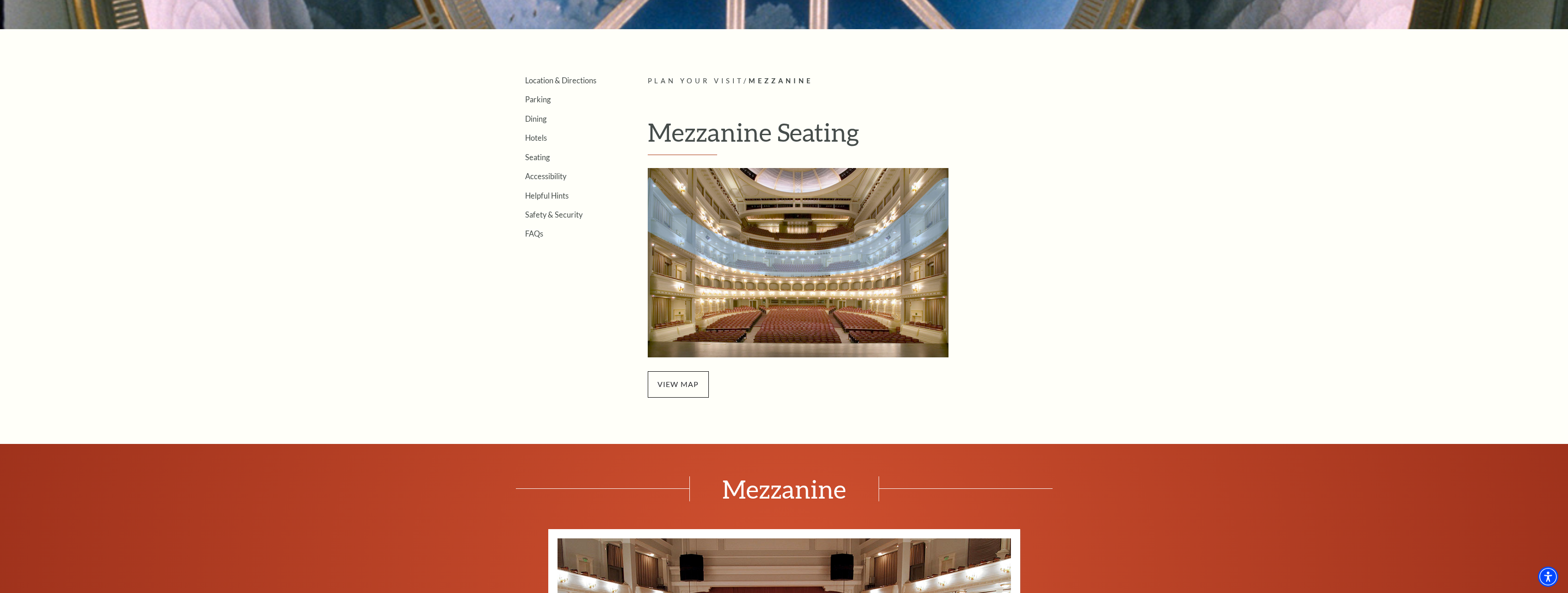
scroll to position [330, 0]
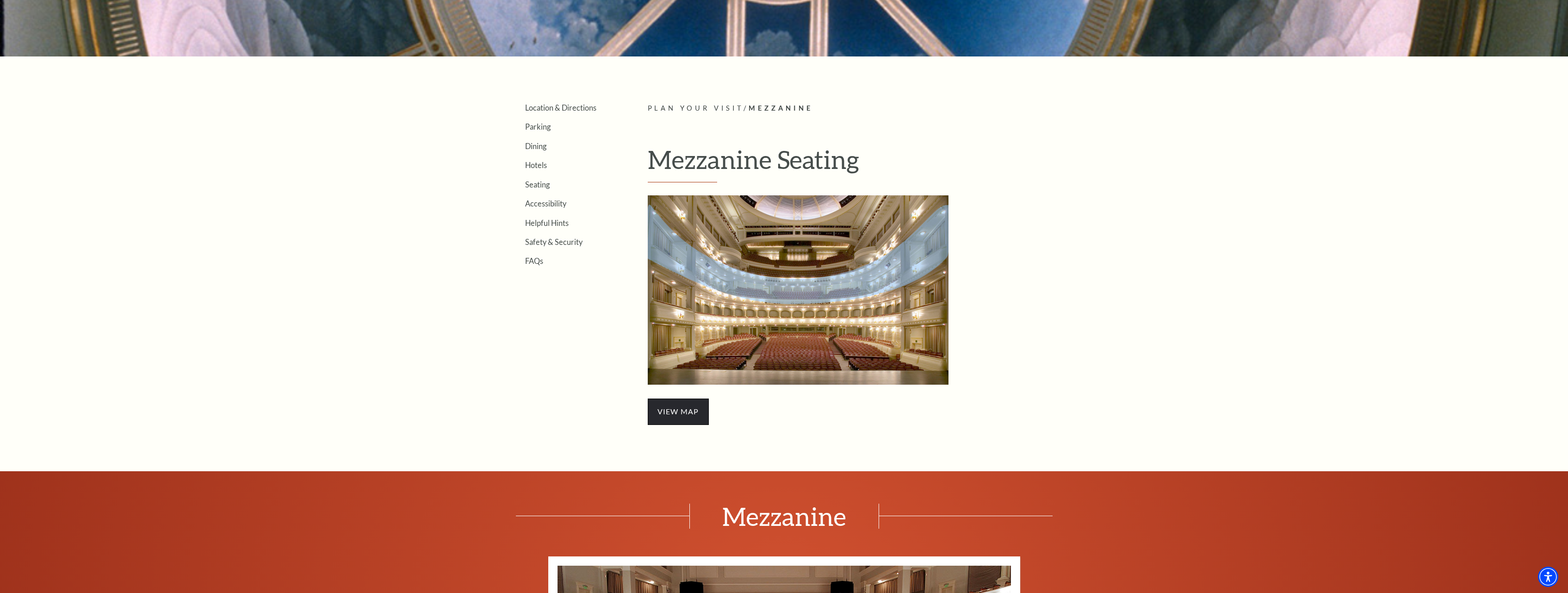
click at [677, 413] on span "view map" at bounding box center [679, 411] width 61 height 26
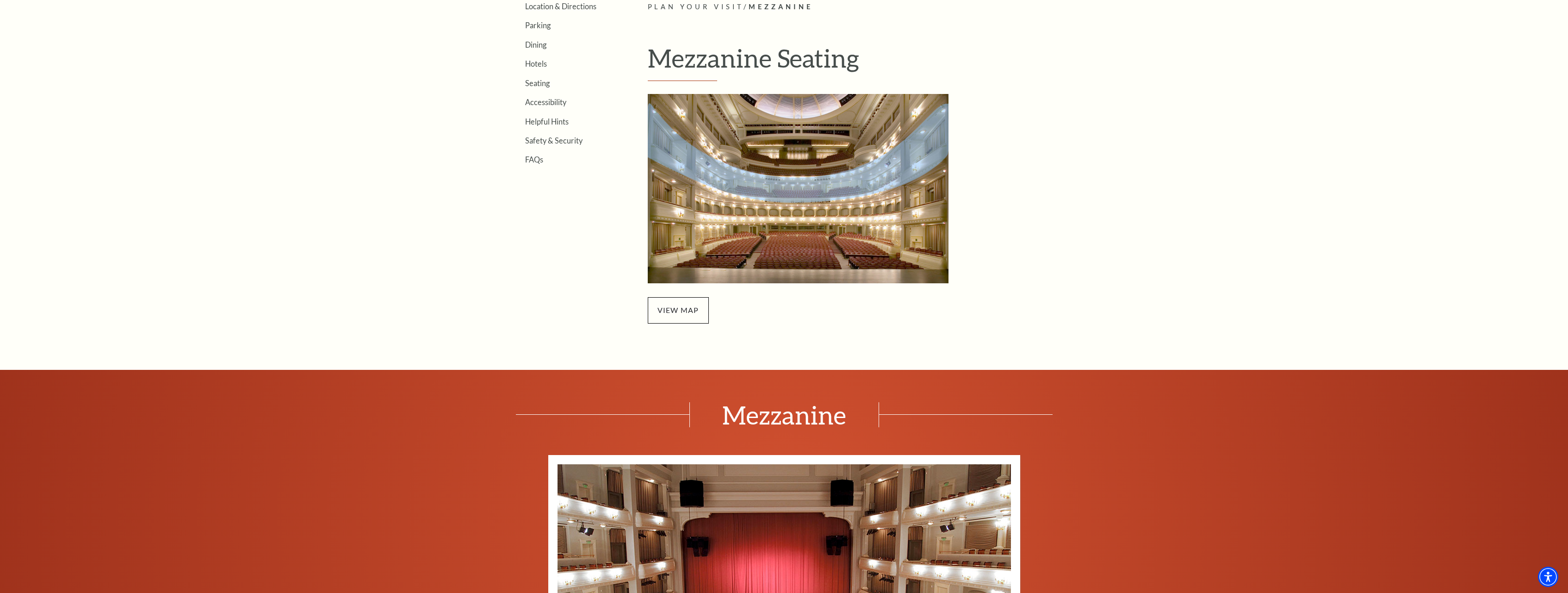
scroll to position [378, 0]
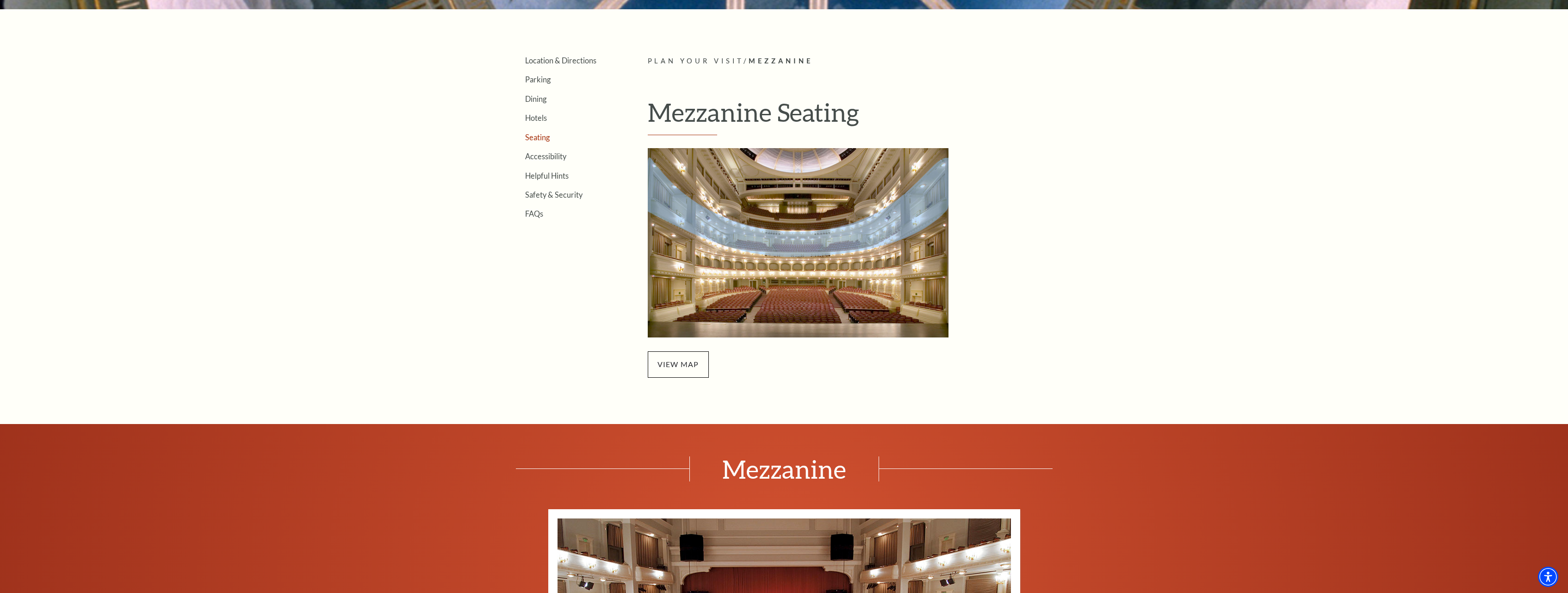
click at [534, 136] on link "Seating" at bounding box center [537, 137] width 24 height 9
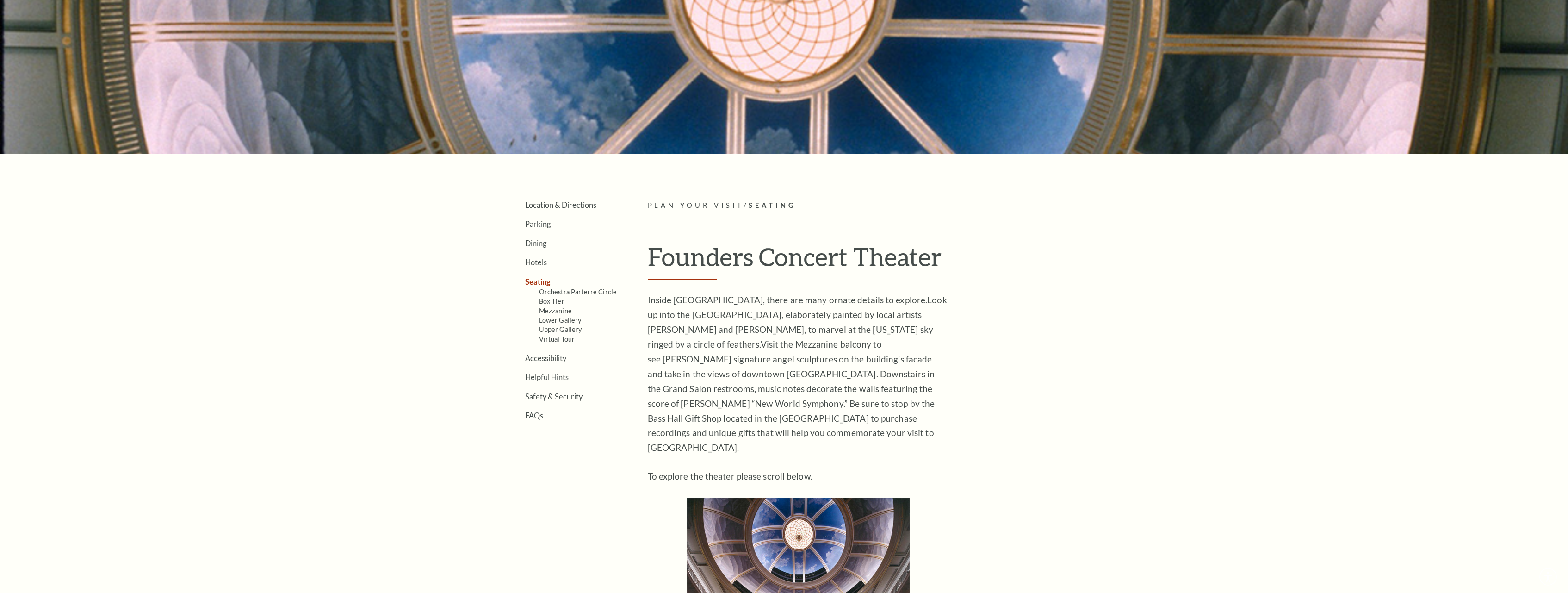
scroll to position [236, 0]
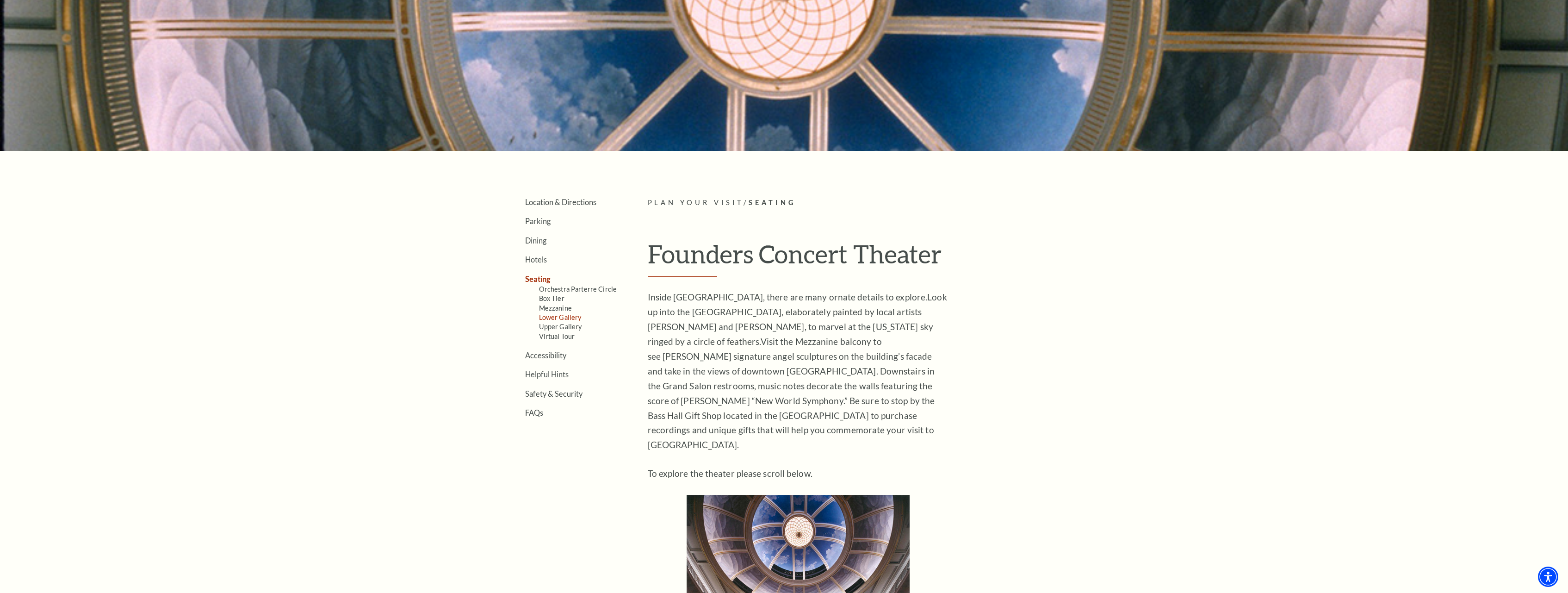
click at [553, 316] on link "Lower Gallery" at bounding box center [560, 317] width 43 height 8
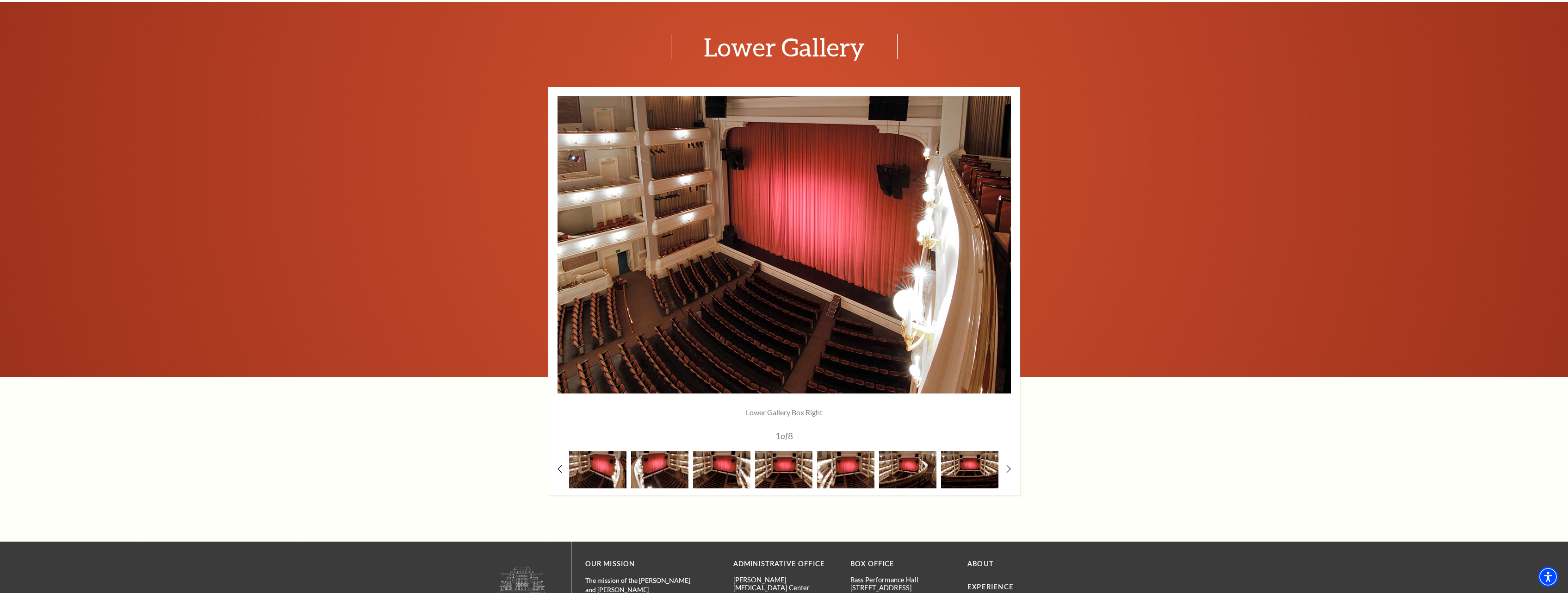
scroll to position [803, 0]
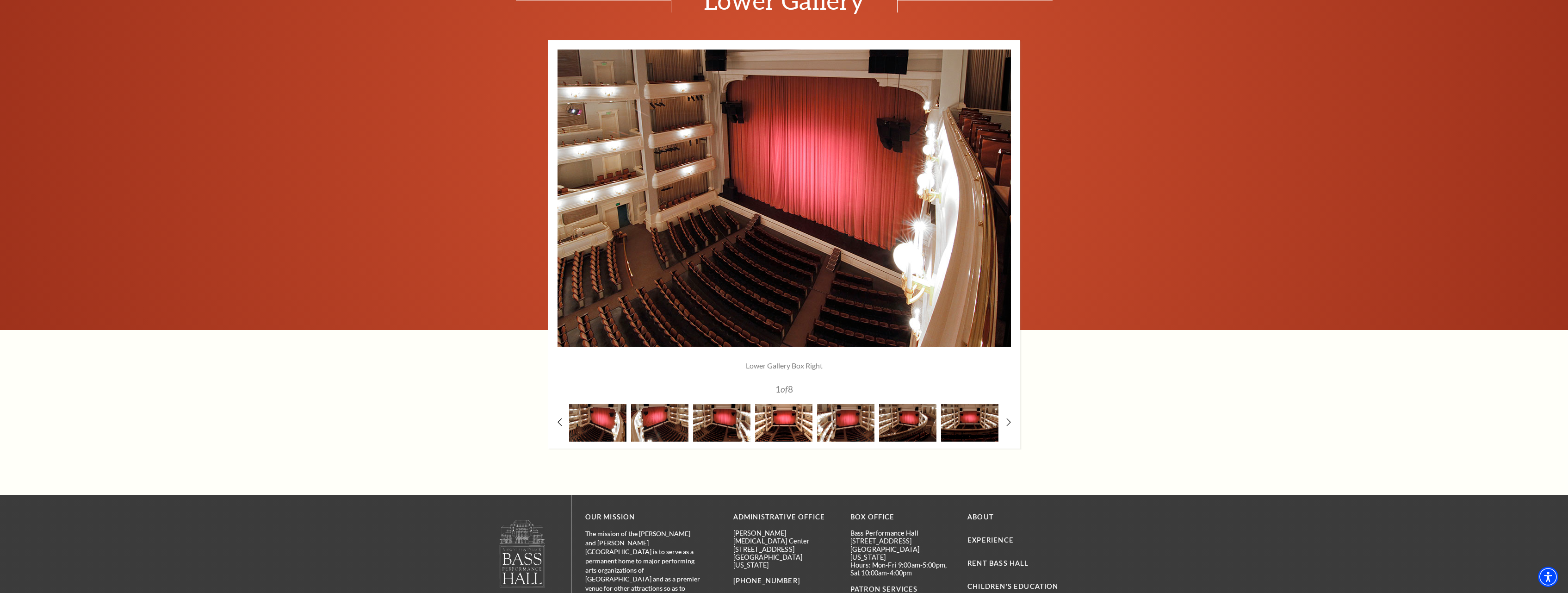
click at [770, 427] on img at bounding box center [784, 423] width 57 height 38
